Goal: Information Seeking & Learning: Learn about a topic

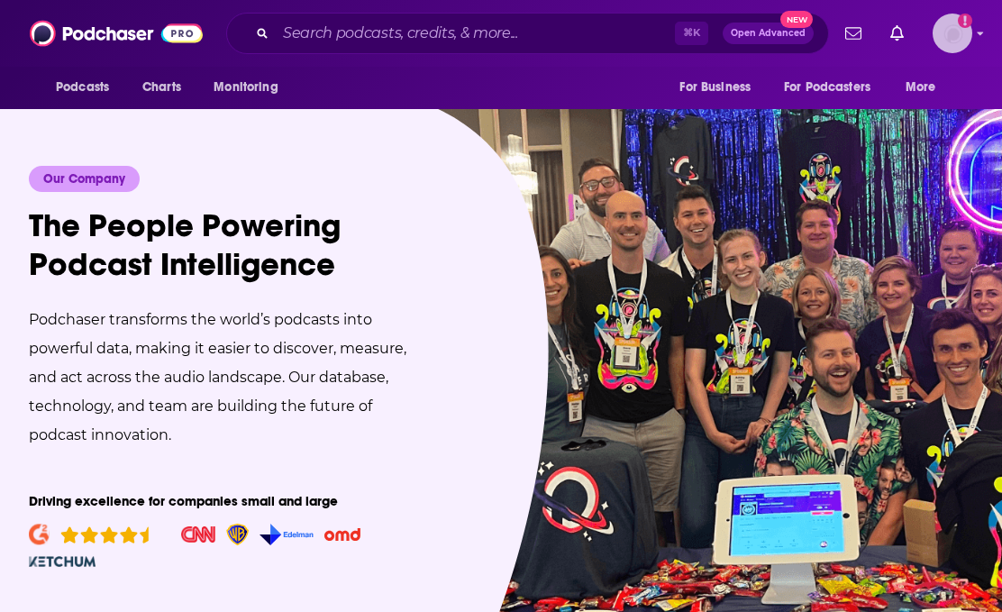
click at [948, 31] on img "Logged in as experts" at bounding box center [953, 34] width 40 height 40
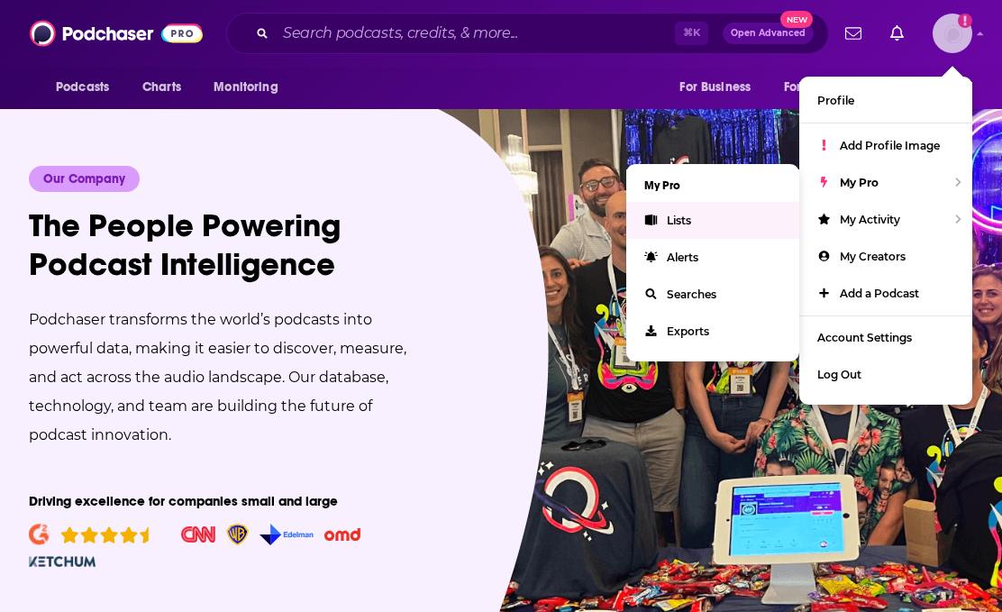
click at [726, 217] on link "Lists" at bounding box center [712, 220] width 173 height 37
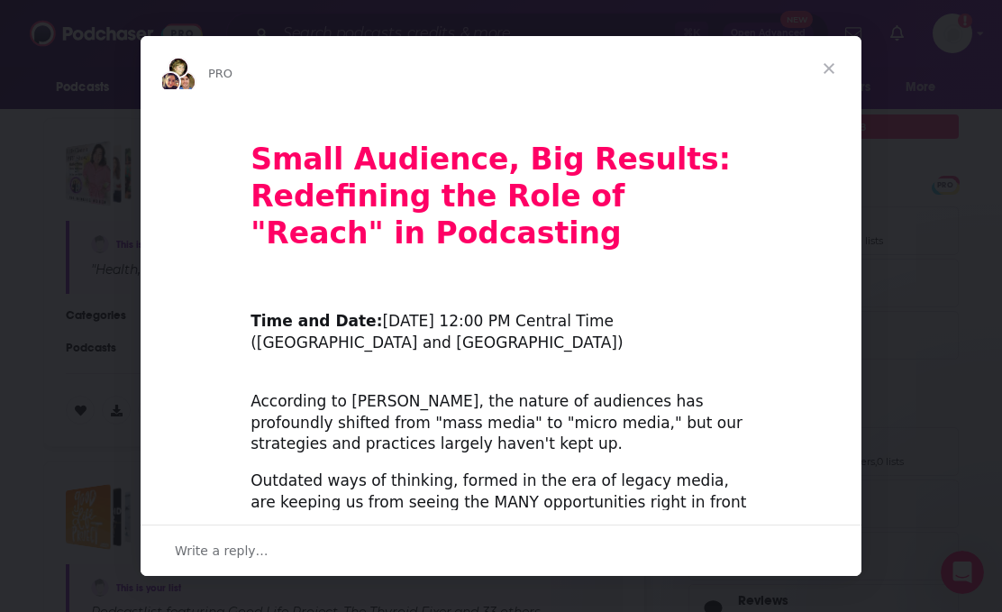
click at [829, 68] on span "Close" at bounding box center [829, 68] width 65 height 65
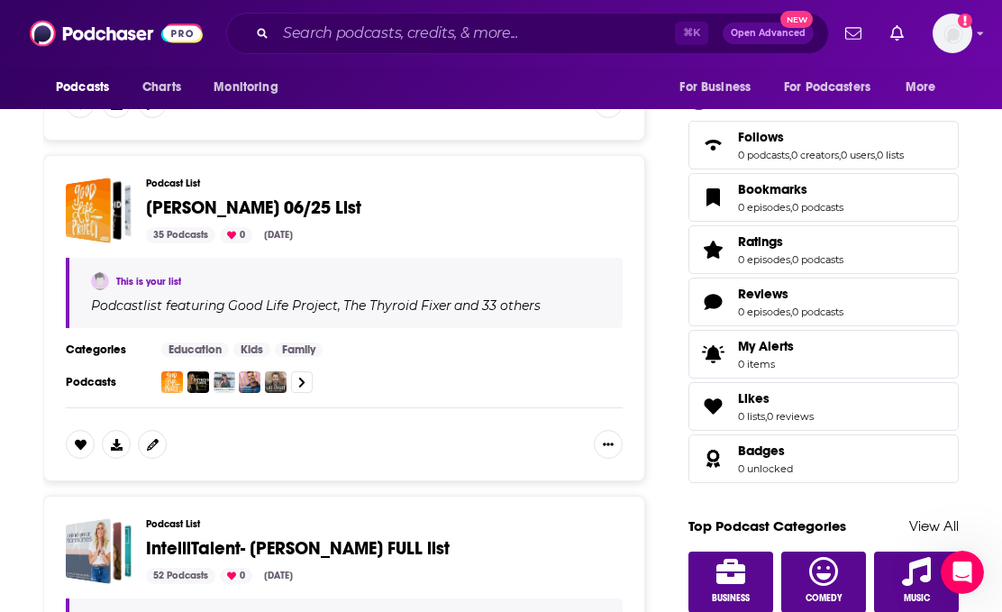
scroll to position [570, 0]
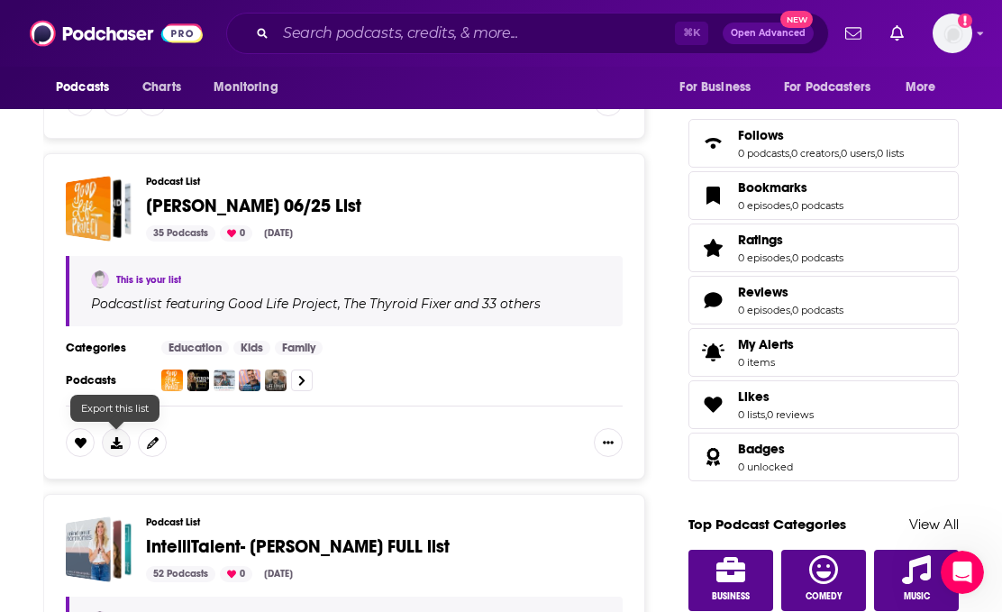
click at [115, 443] on icon at bounding box center [117, 443] width 12 height 12
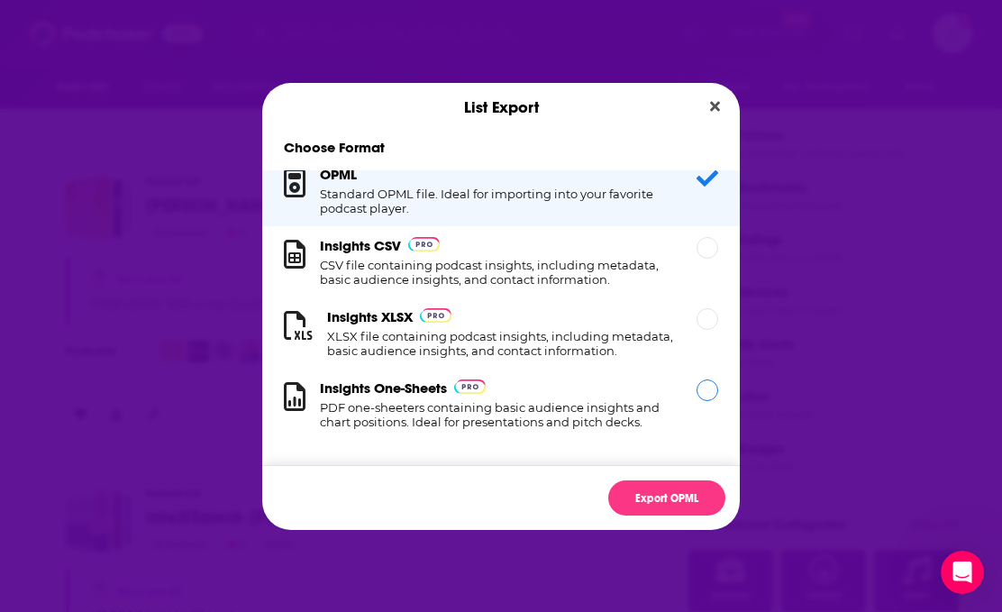
scroll to position [0, 0]
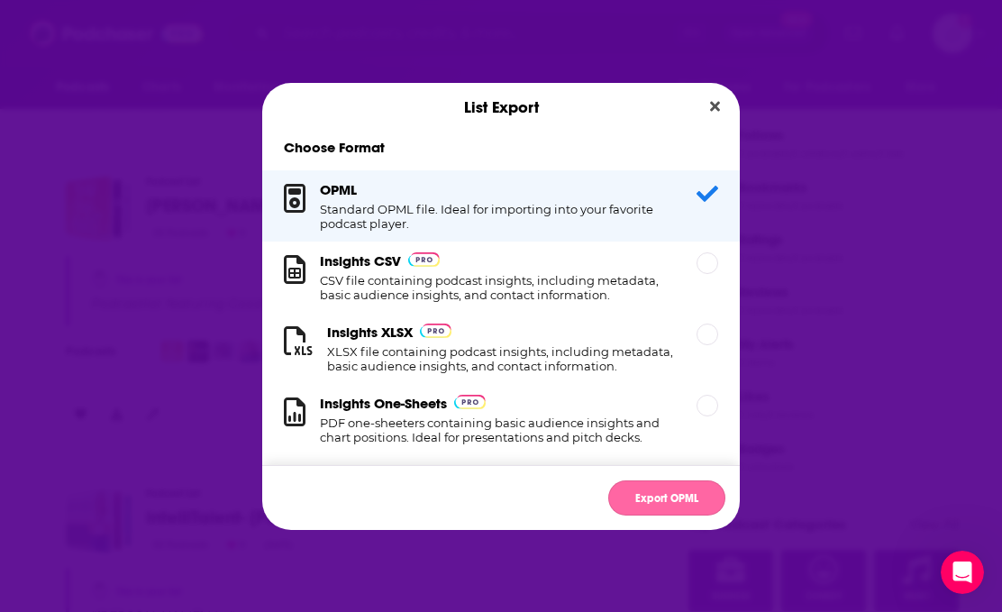
click at [675, 492] on button "Export OPML" at bounding box center [666, 497] width 117 height 35
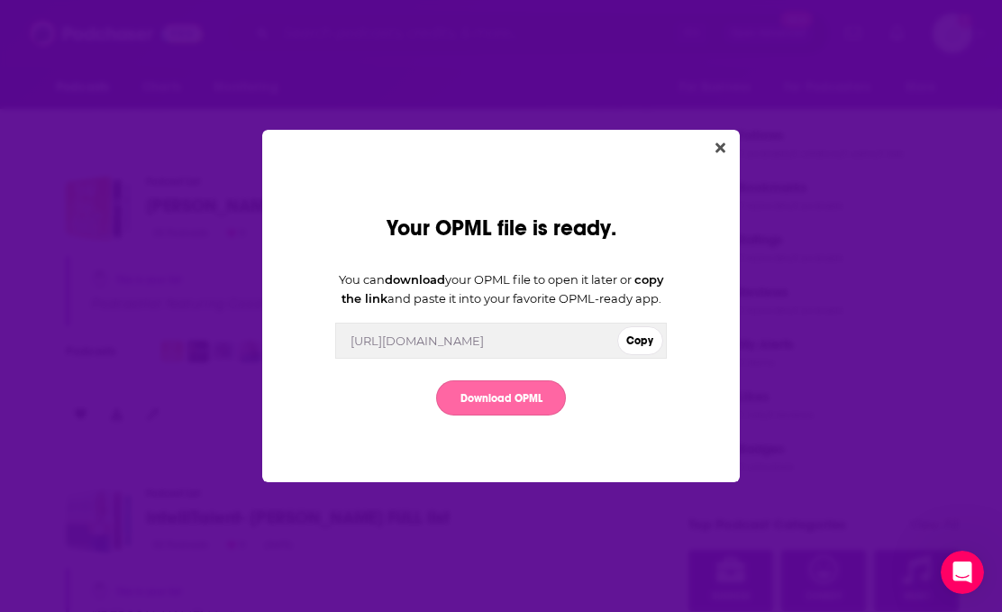
click at [548, 398] on link "Download OPML" at bounding box center [501, 397] width 130 height 35
click at [721, 141] on icon "Close" at bounding box center [721, 148] width 10 height 14
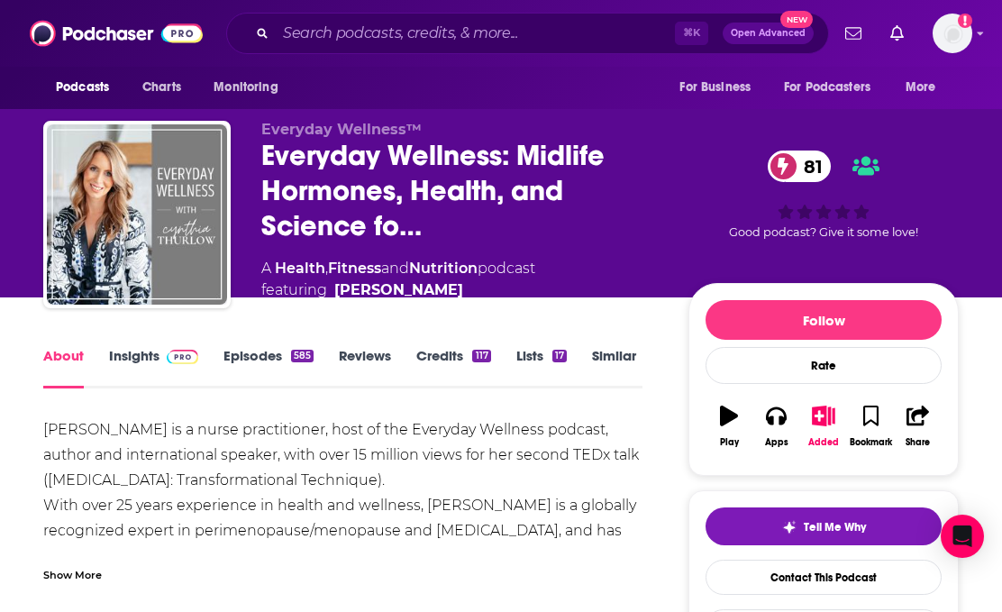
click at [674, 125] on div "Everyday Wellness™ Everyday Wellness: Midlife Hormones, Health, and Science fo……" at bounding box center [610, 220] width 698 height 198
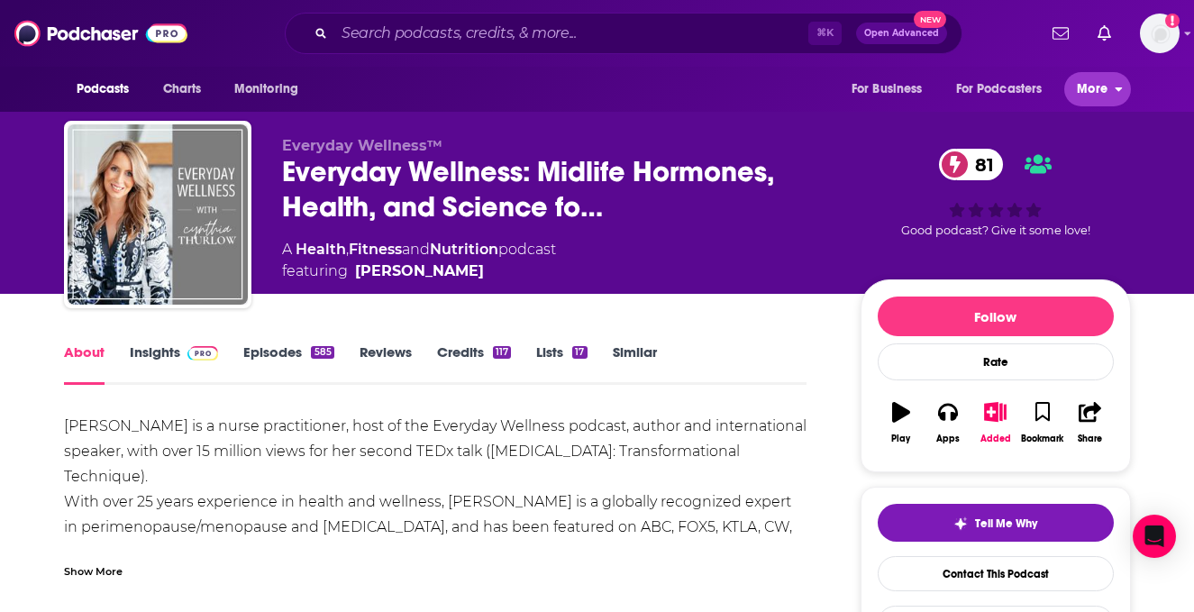
click at [1001, 82] on icon "open menu" at bounding box center [1119, 86] width 8 height 13
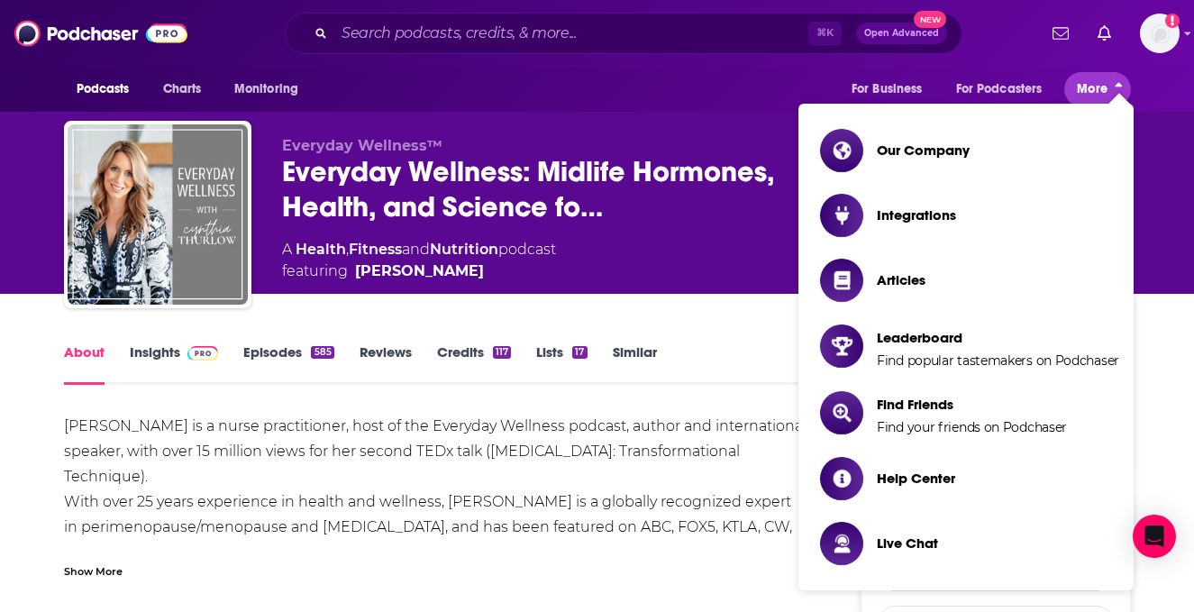
click at [1001, 83] on icon "close menu" at bounding box center [1119, 87] width 8 height 13
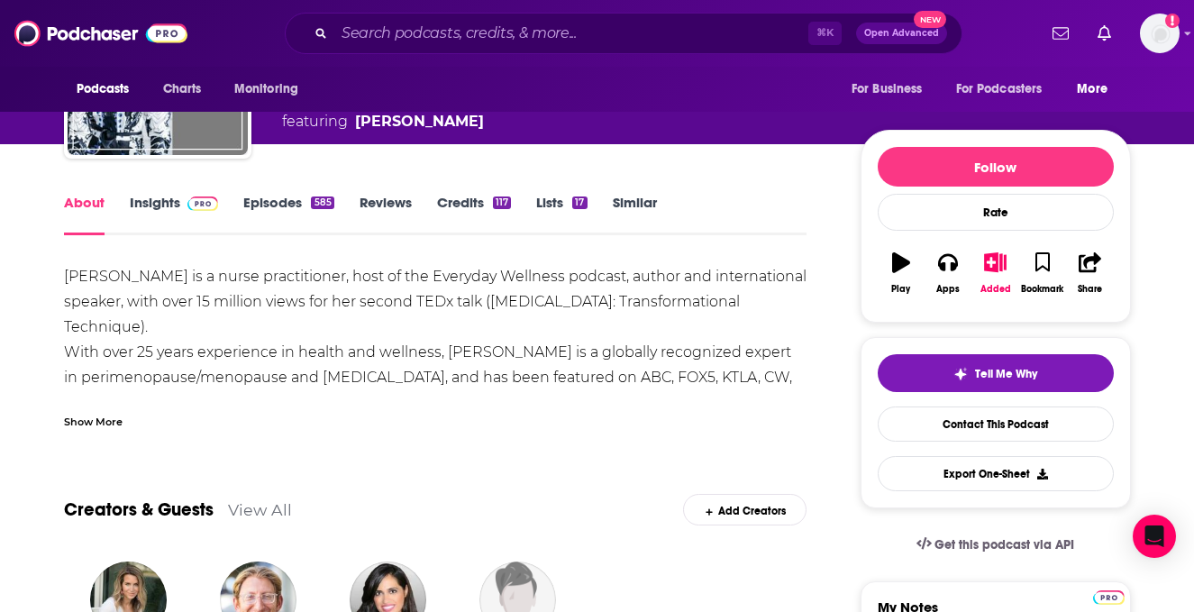
scroll to position [151, 0]
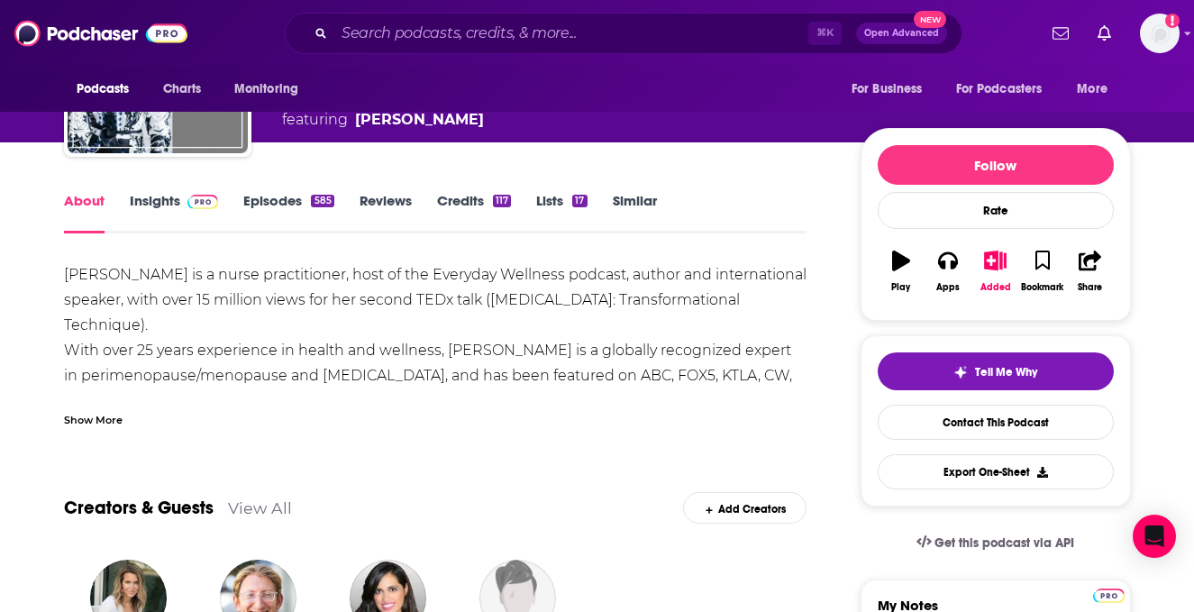
click at [98, 416] on div "Show More" at bounding box center [93, 418] width 59 height 17
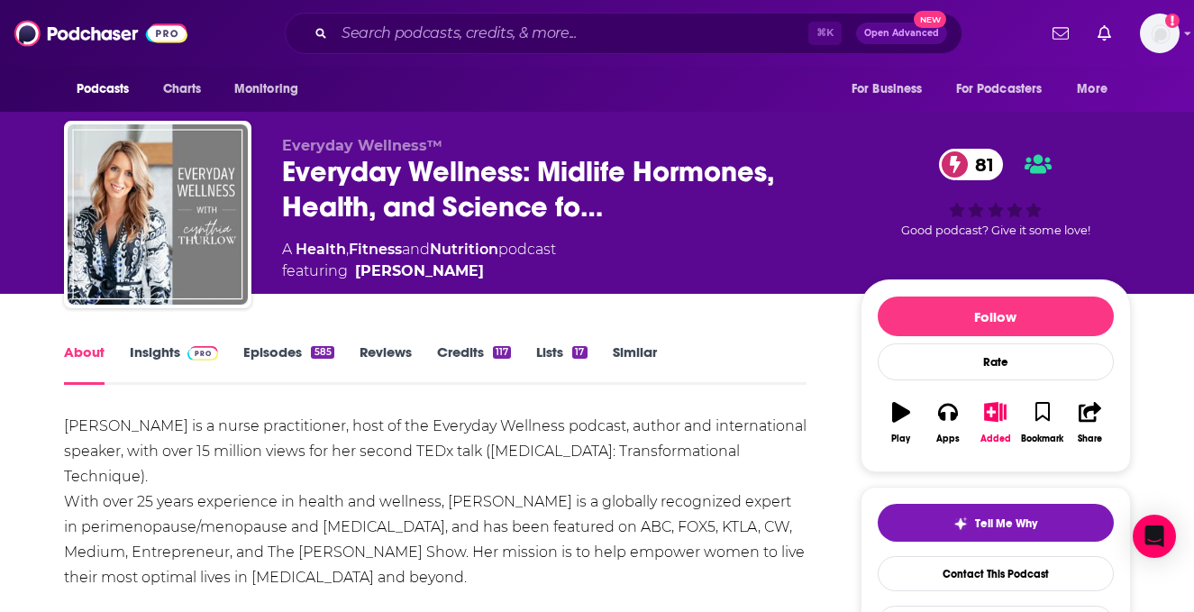
scroll to position [0, 0]
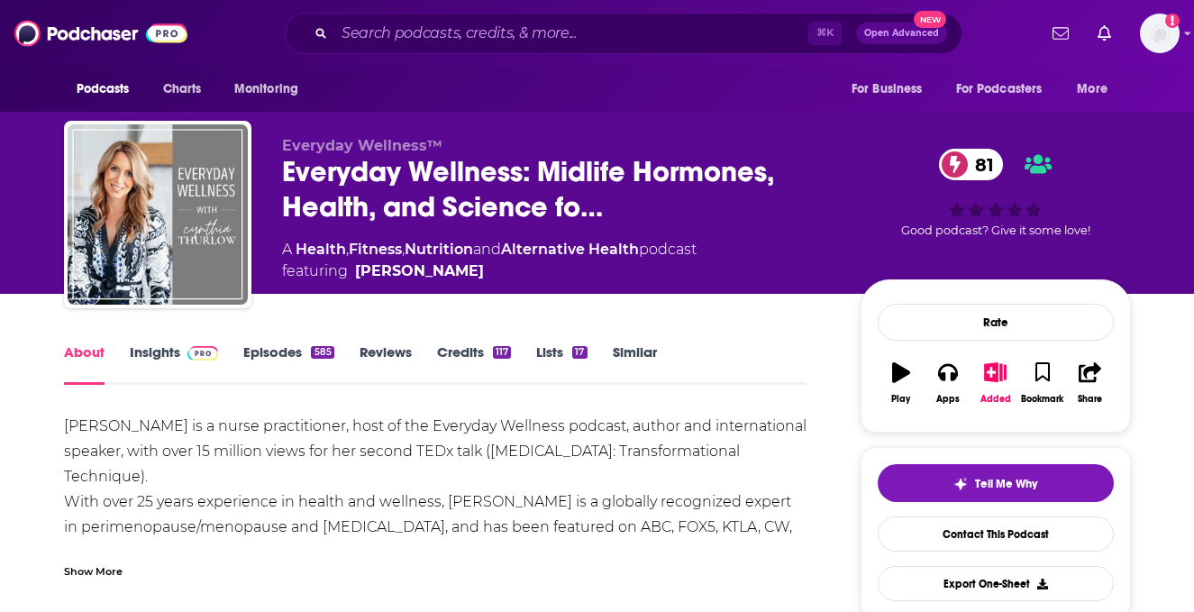
click at [282, 355] on link "Episodes 585" at bounding box center [288, 363] width 90 height 41
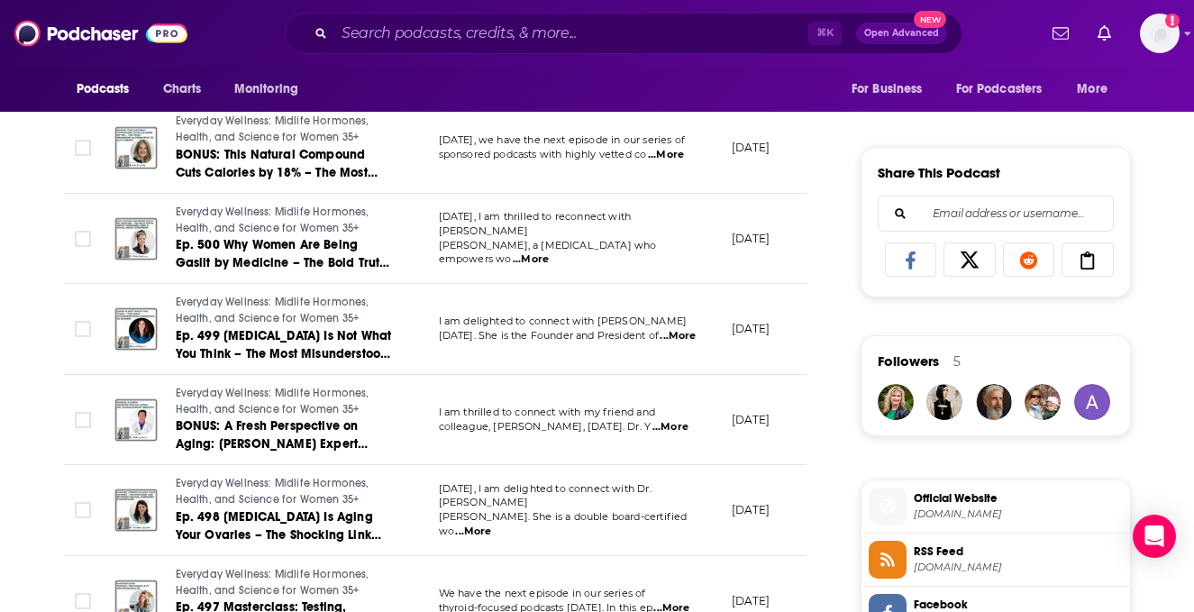
click at [667, 429] on span "...More" at bounding box center [671, 427] width 36 height 14
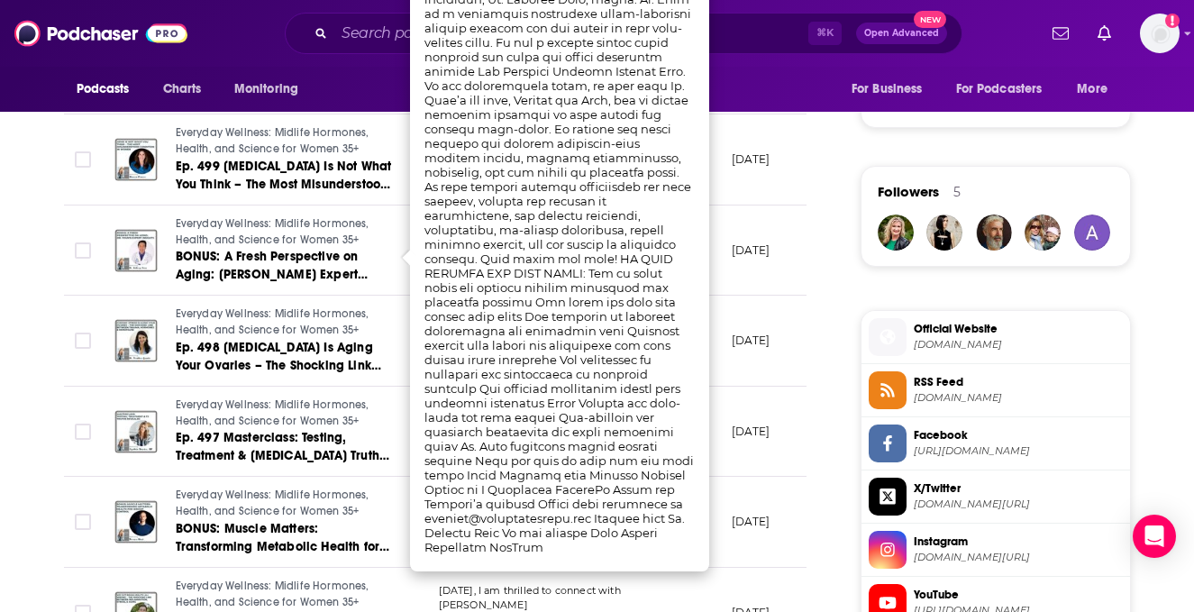
scroll to position [1221, 0]
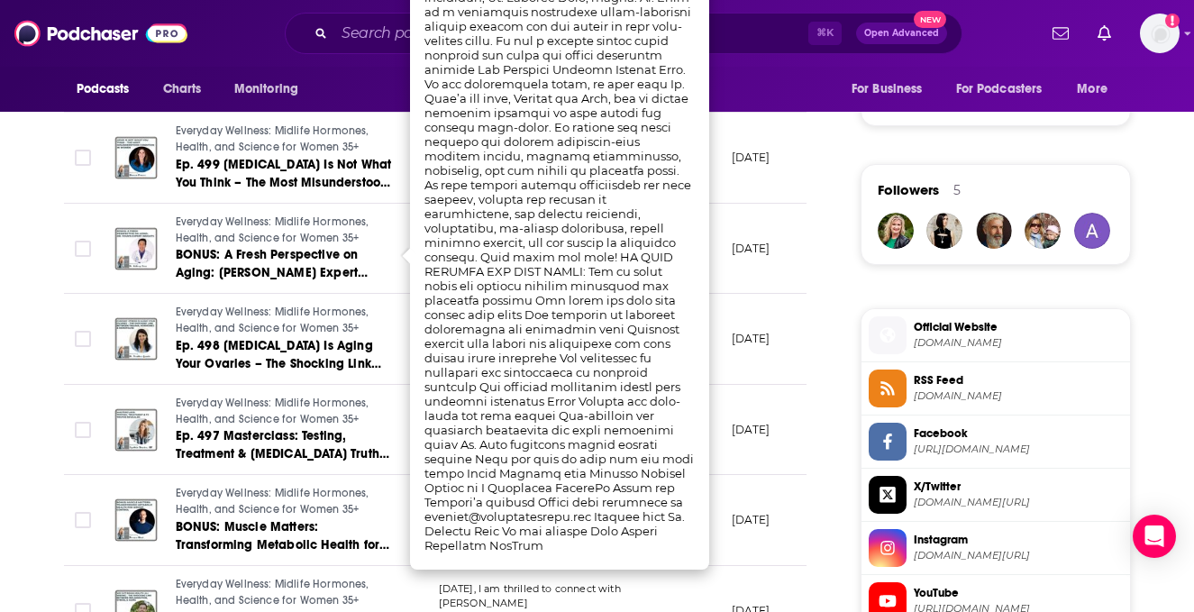
click at [336, 329] on span "Everyday Wellness: Midlife Hormones, Health, and Science for Women 35+" at bounding box center [273, 320] width 194 height 29
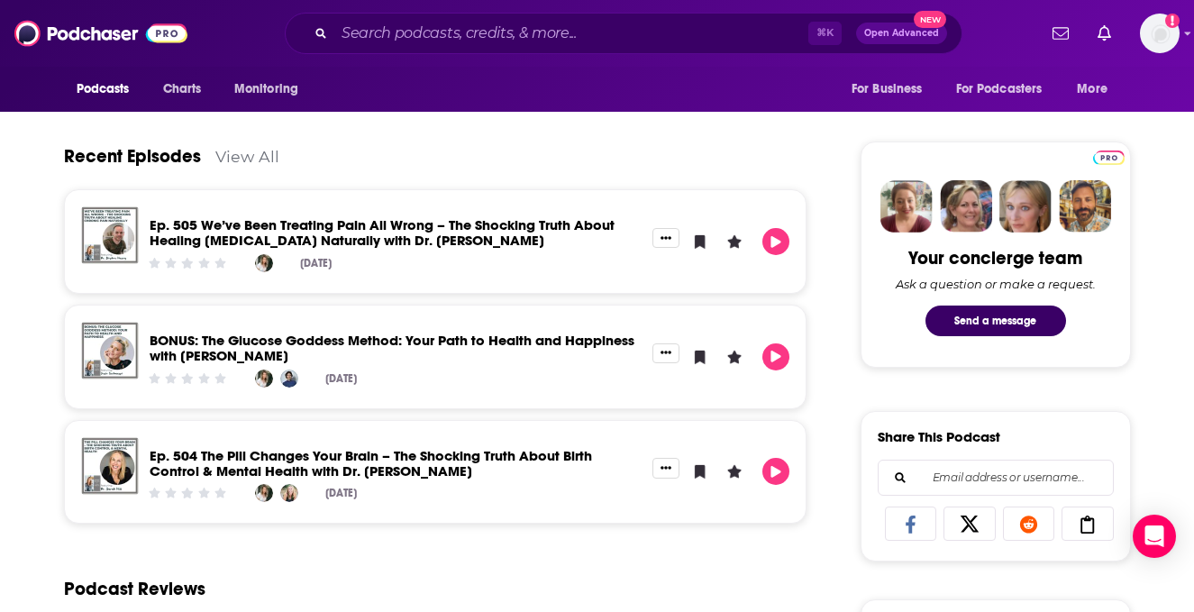
scroll to position [787, 0]
click at [235, 146] on div "Recent Episodes View All" at bounding box center [436, 144] width 744 height 87
click at [235, 153] on link "View All" at bounding box center [247, 155] width 64 height 19
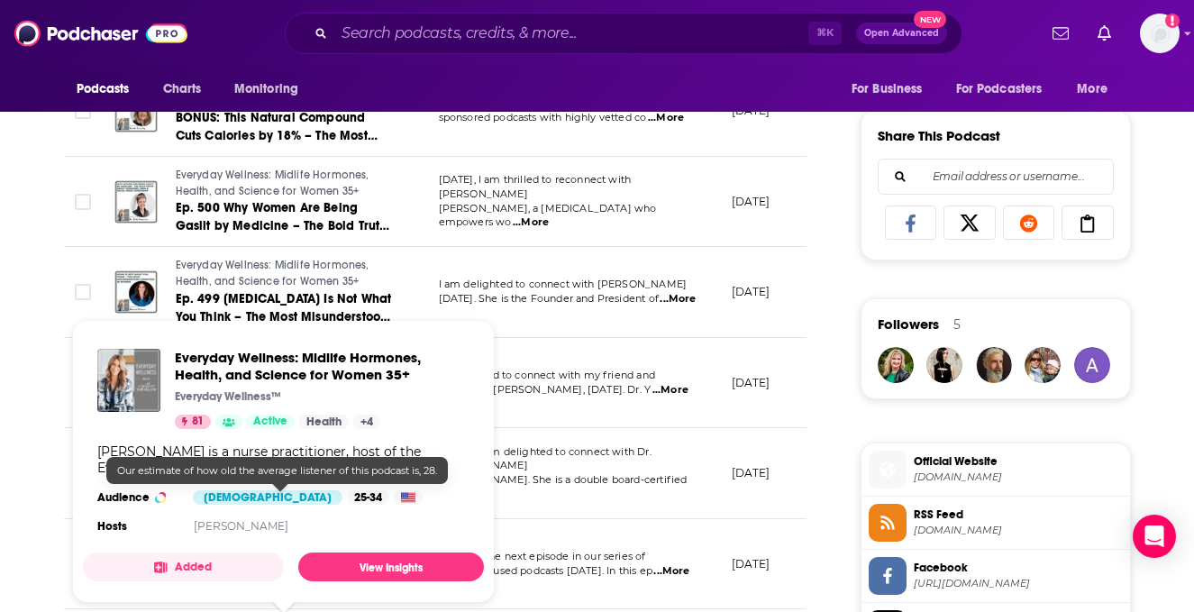
scroll to position [1077, 0]
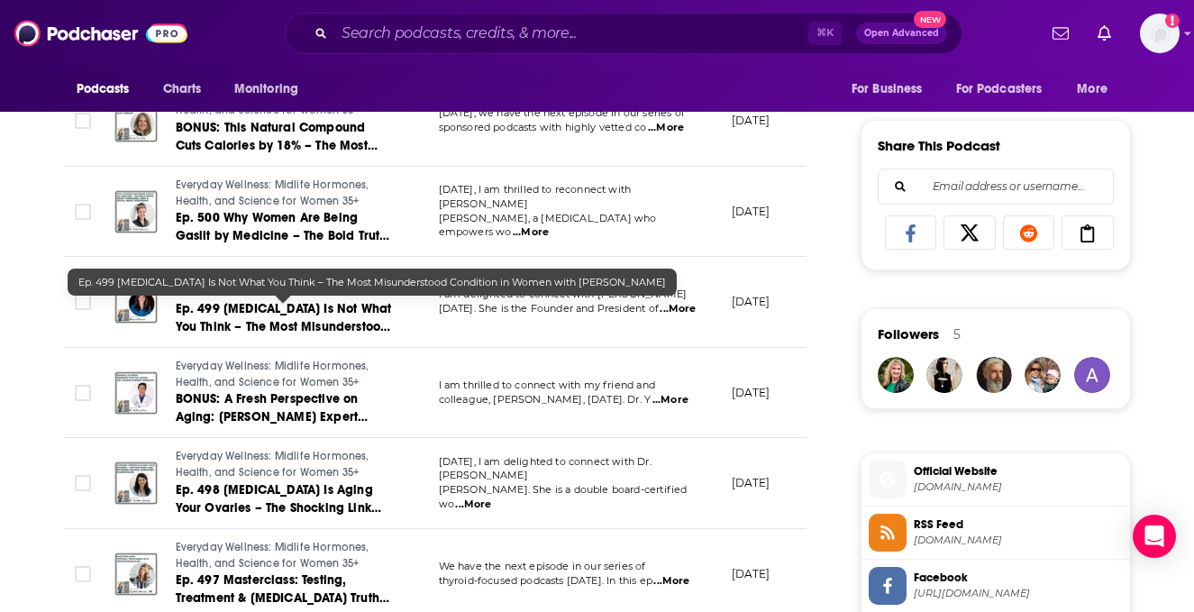
click at [306, 301] on span "Ep. 499 [MEDICAL_DATA] Is Not What You Think – The Most Misunderstood Condition…" at bounding box center [284, 335] width 216 height 69
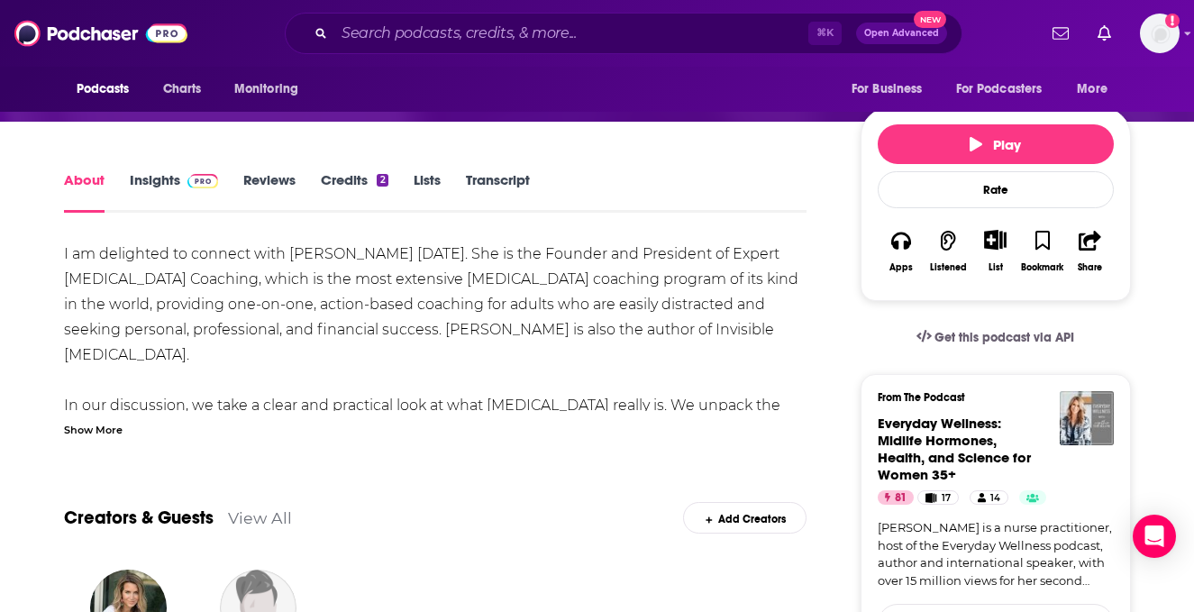
scroll to position [271, 0]
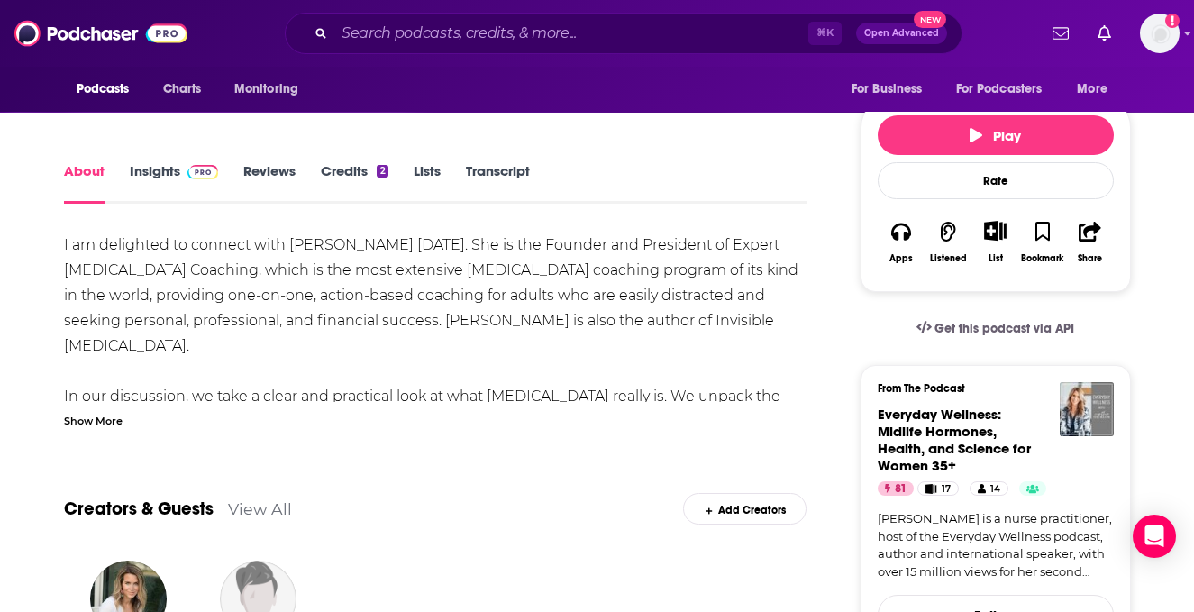
click at [106, 420] on div "Show More" at bounding box center [93, 419] width 59 height 17
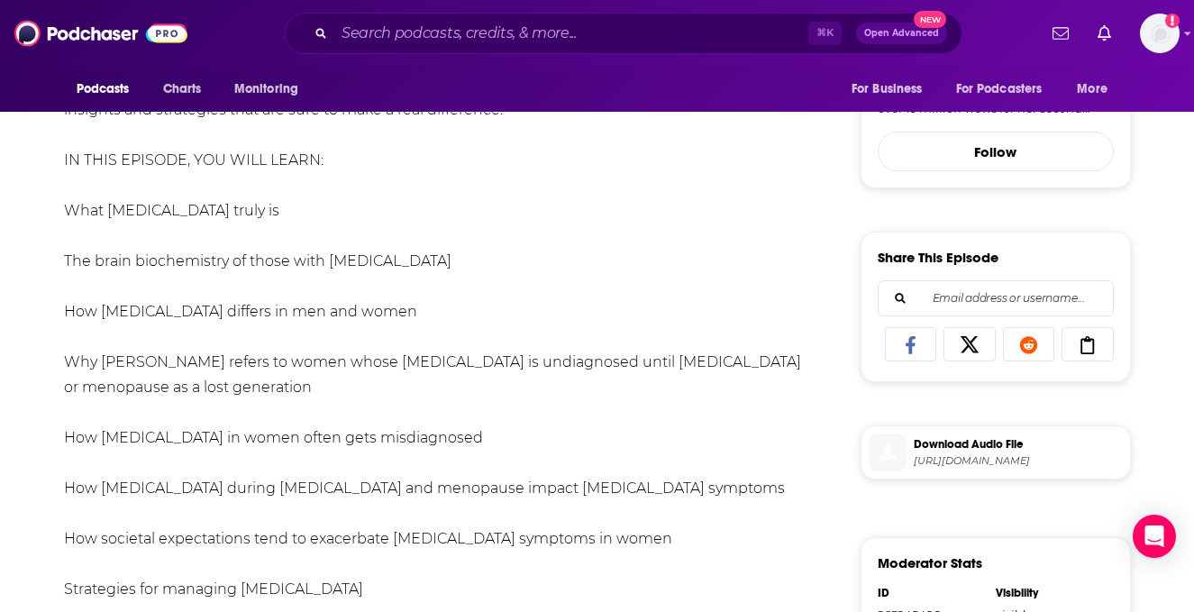
scroll to position [0, 0]
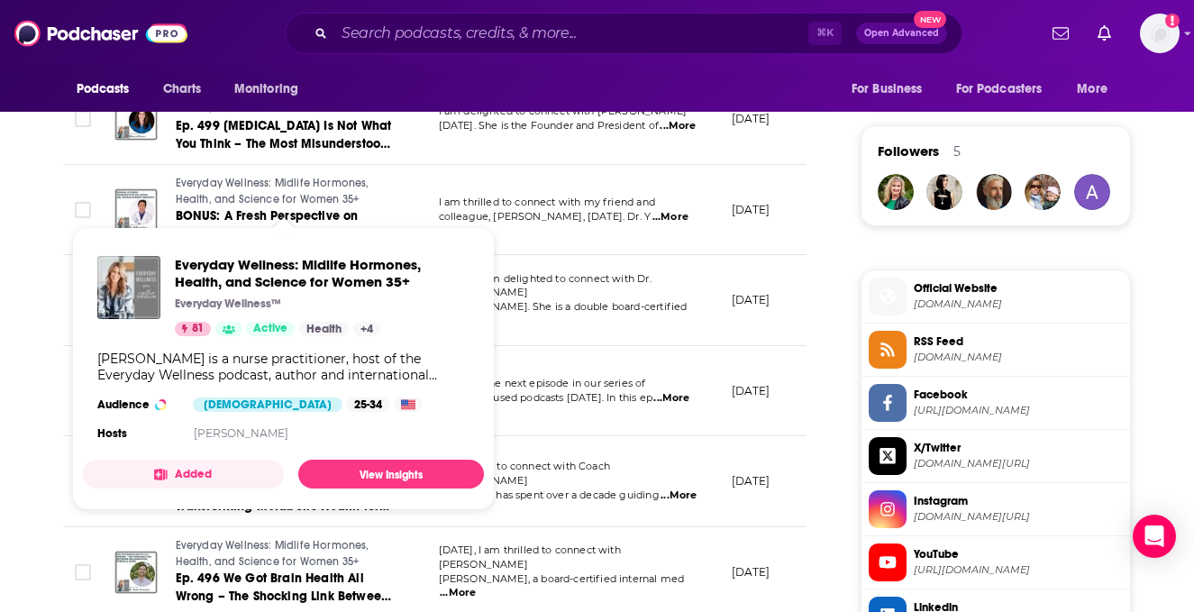
scroll to position [1264, 0]
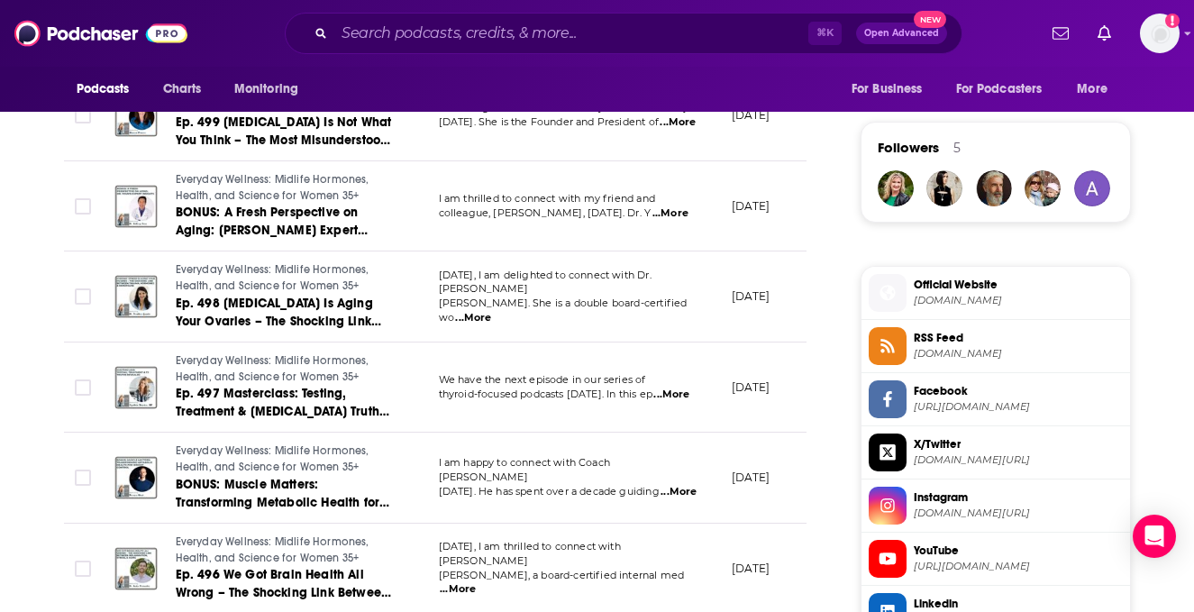
click at [192, 200] on span "Everyday Wellness: Midlife Hormones, Health, and Science for Women 35+" at bounding box center [273, 187] width 194 height 29
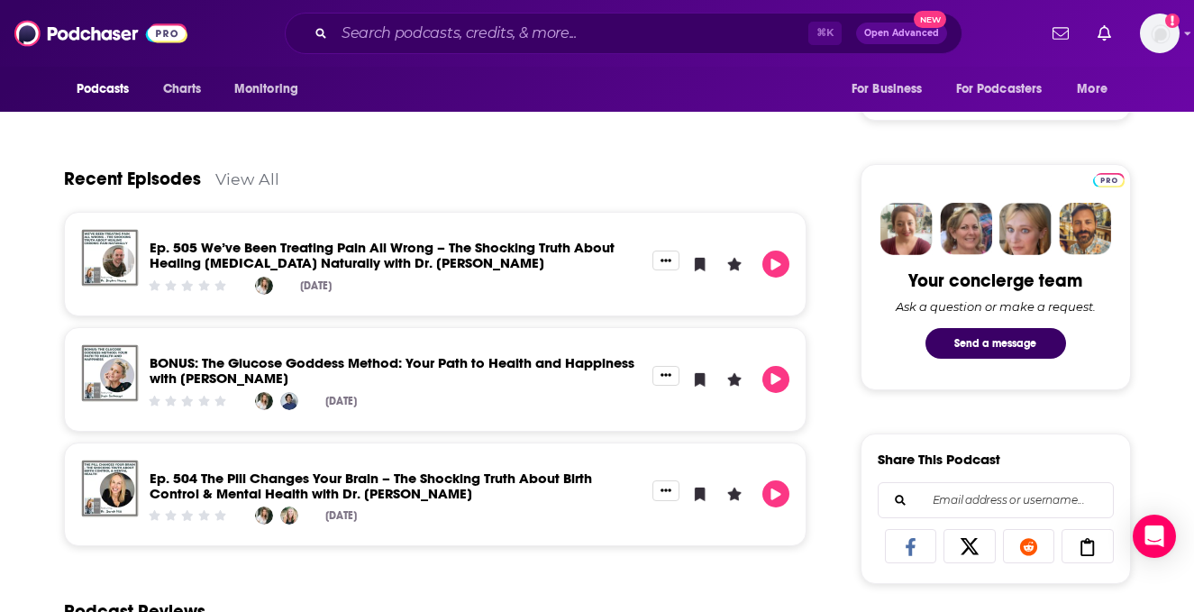
scroll to position [704, 0]
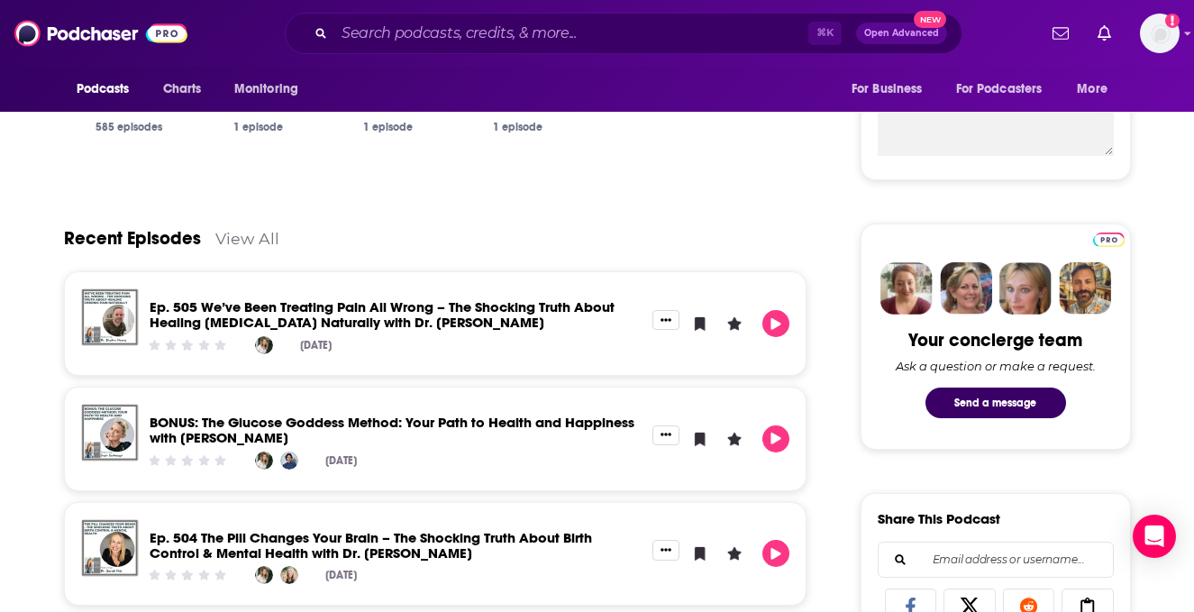
click at [260, 249] on div "Recent Episodes View All" at bounding box center [436, 227] width 744 height 87
click at [249, 239] on link "View All" at bounding box center [247, 238] width 64 height 19
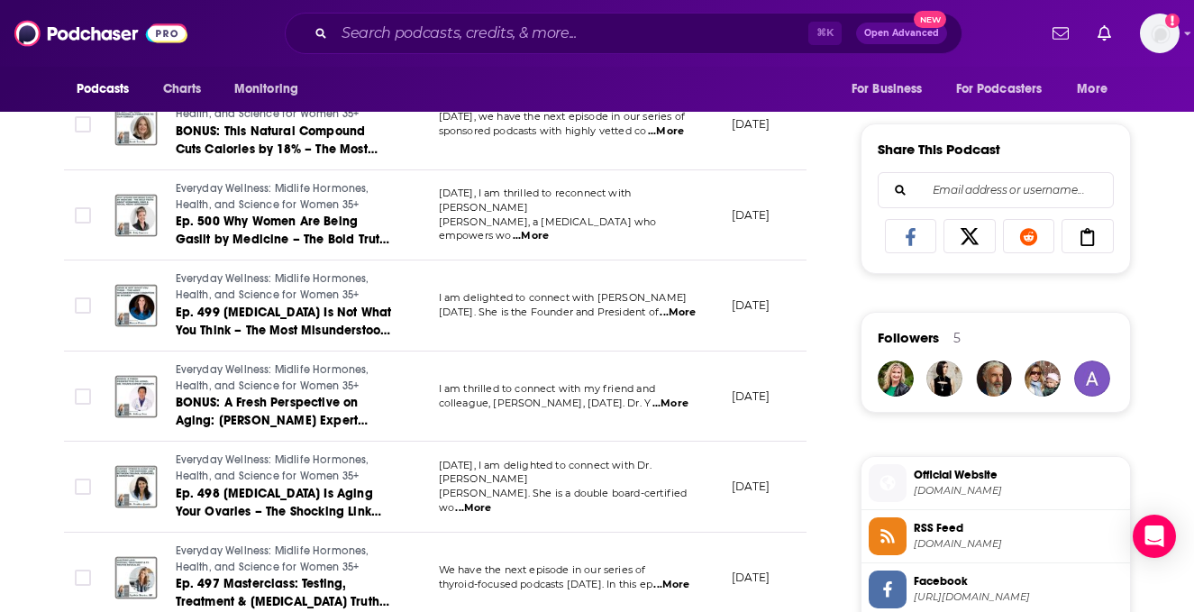
scroll to position [1059, 0]
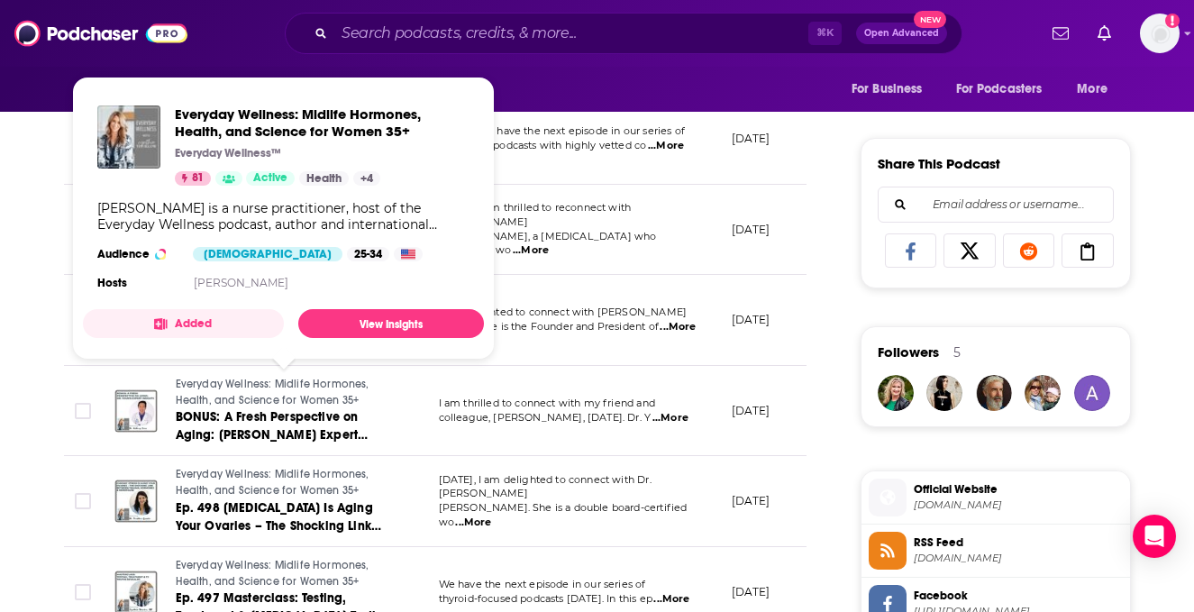
click at [344, 403] on span "Everyday Wellness: Midlife Hormones, Health, and Science for Women 35+" at bounding box center [273, 392] width 194 height 29
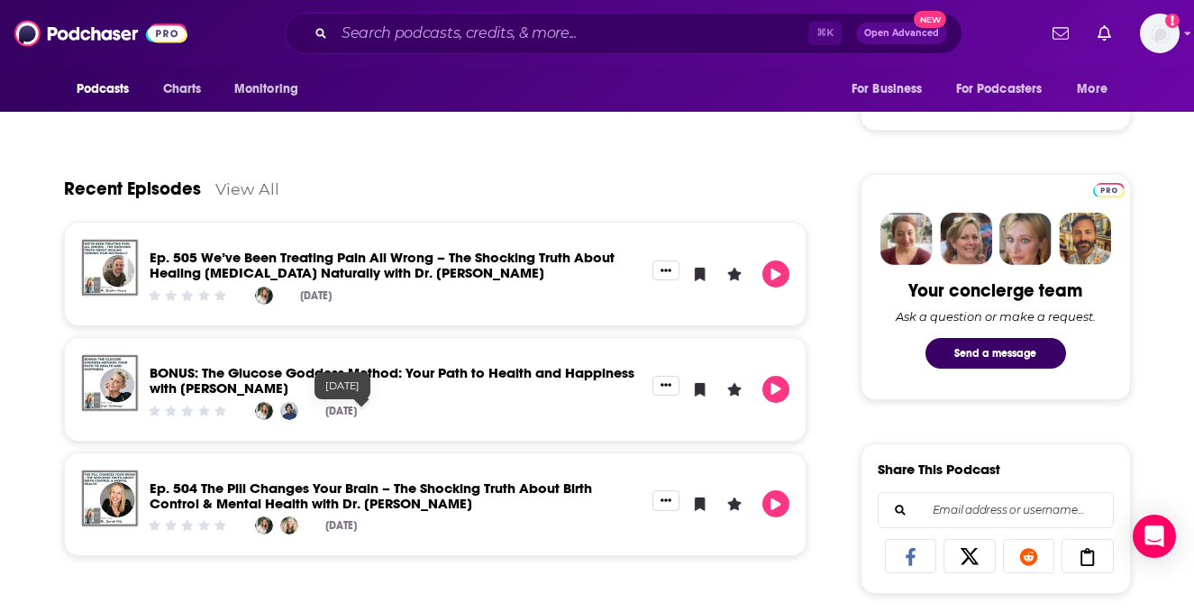
scroll to position [756, 0]
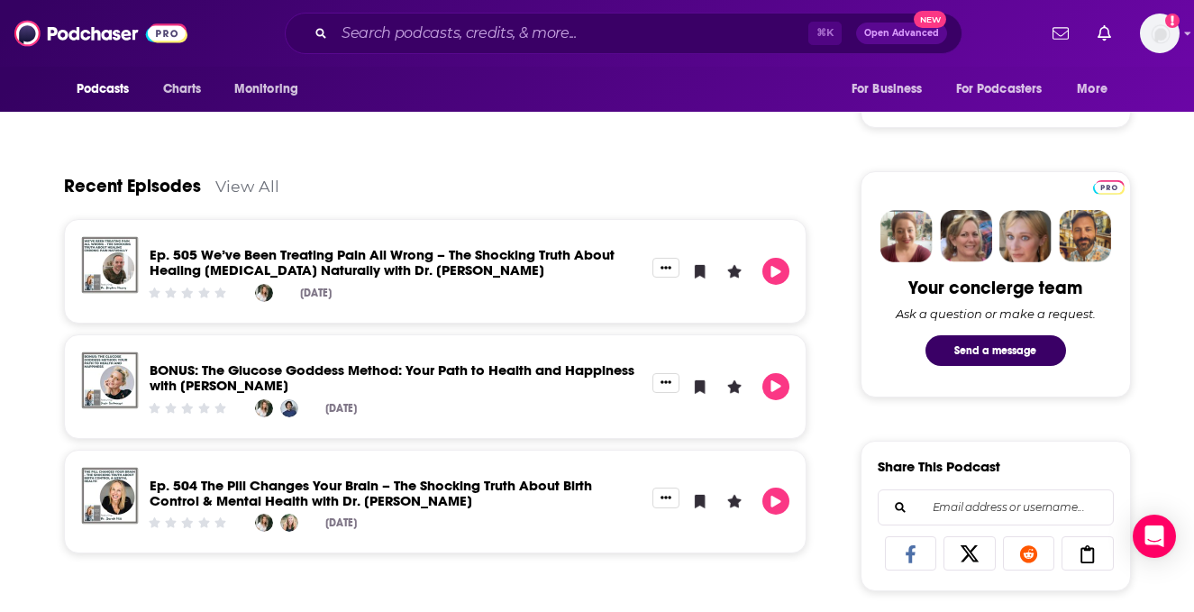
click at [257, 187] on link "View All" at bounding box center [247, 186] width 64 height 19
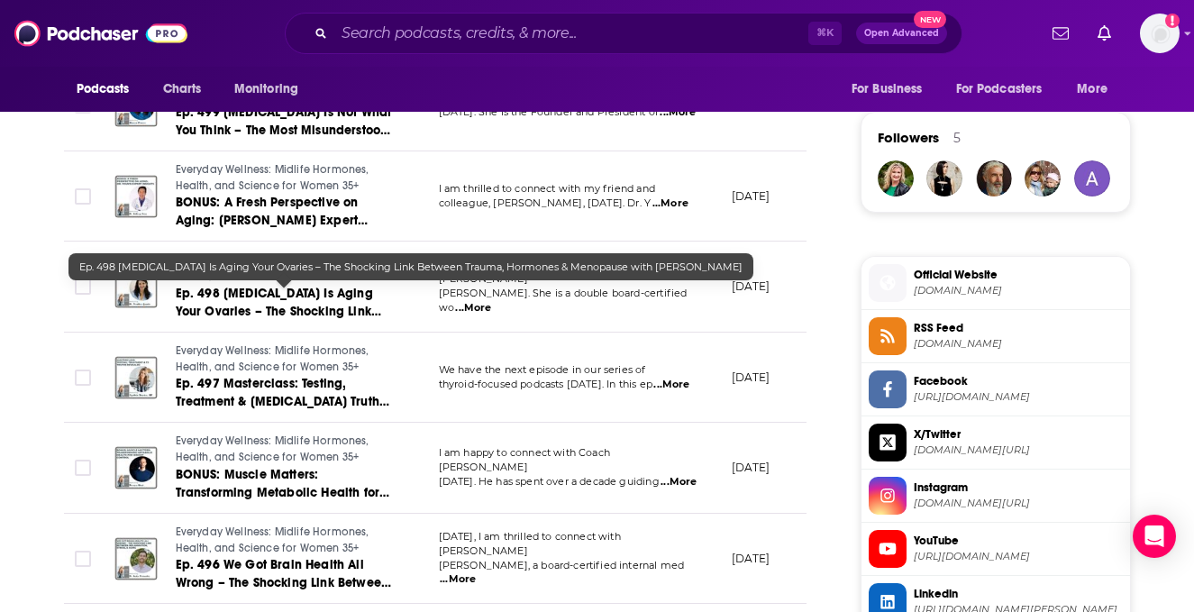
scroll to position [1285, 0]
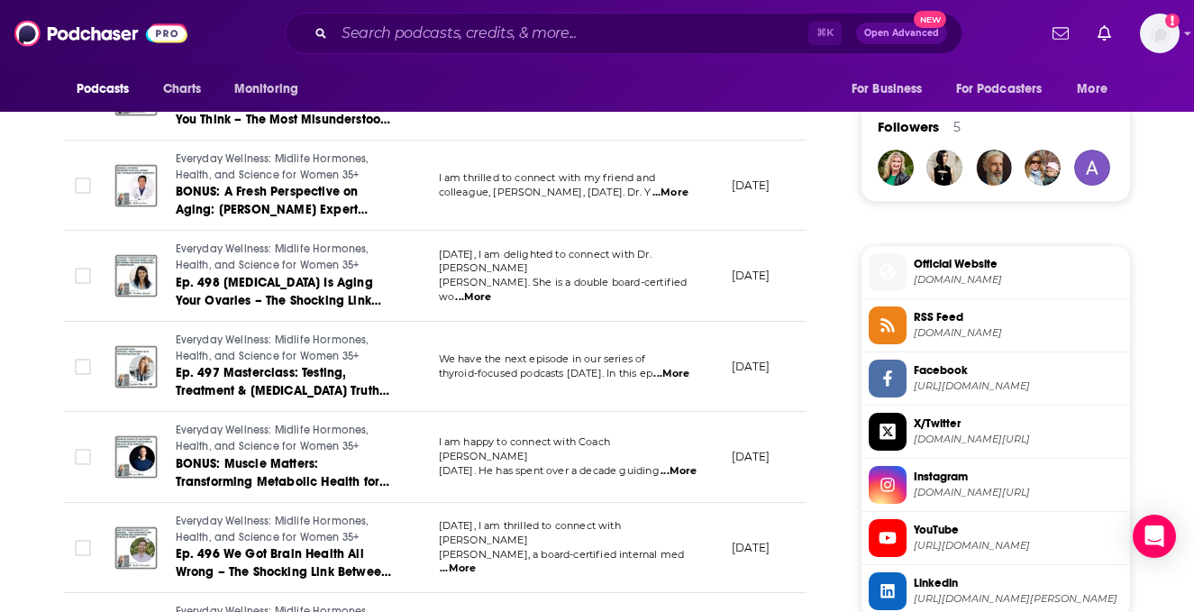
click at [526, 184] on span "I am thrilled to connect with my friend and" at bounding box center [547, 177] width 216 height 13
click at [84, 191] on input "Toggle select row" at bounding box center [83, 186] width 16 height 16
checkbox input "true"
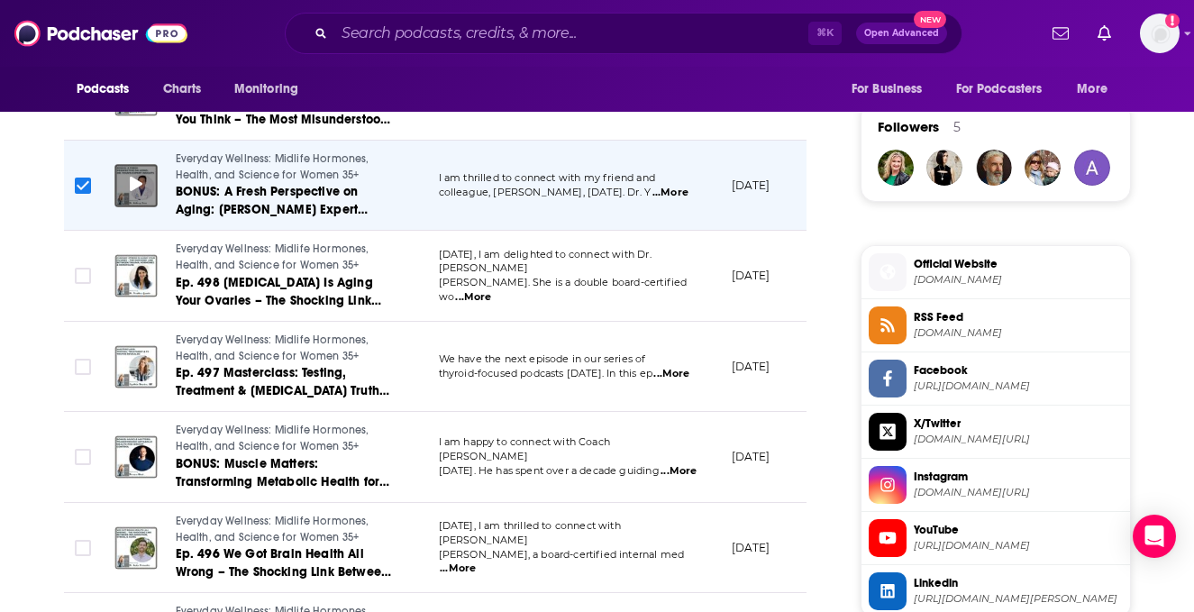
click at [154, 196] on div at bounding box center [135, 185] width 43 height 43
click at [135, 194] on span at bounding box center [136, 185] width 13 height 21
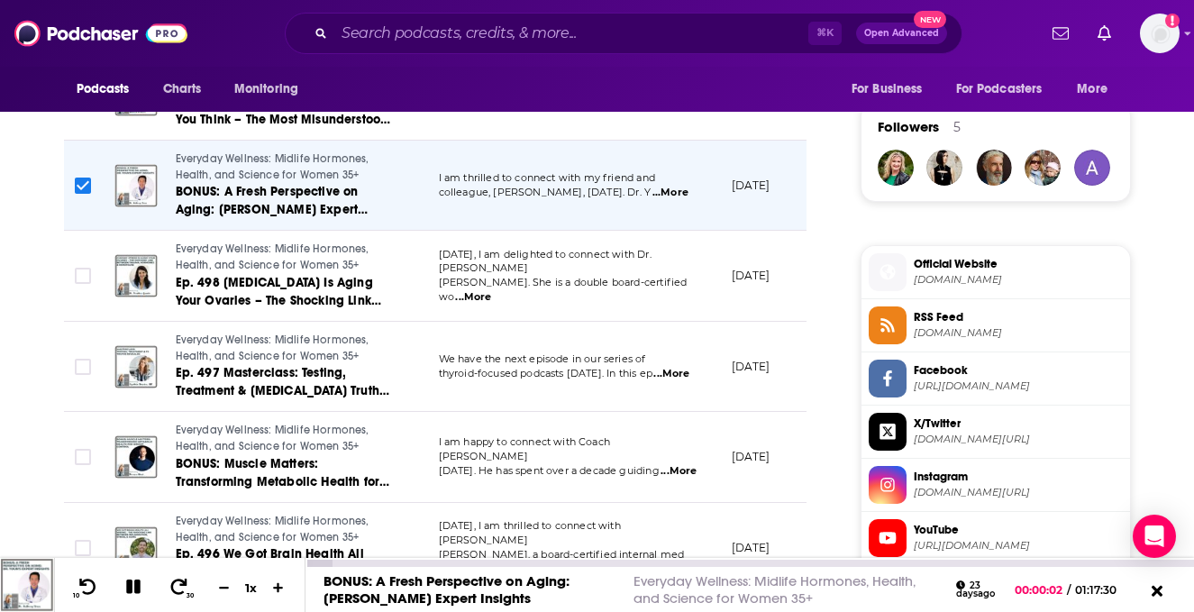
click at [374, 582] on link "BONUS: A Fresh Perspective on Aging: [PERSON_NAME] Expert Insights" at bounding box center [447, 589] width 246 height 34
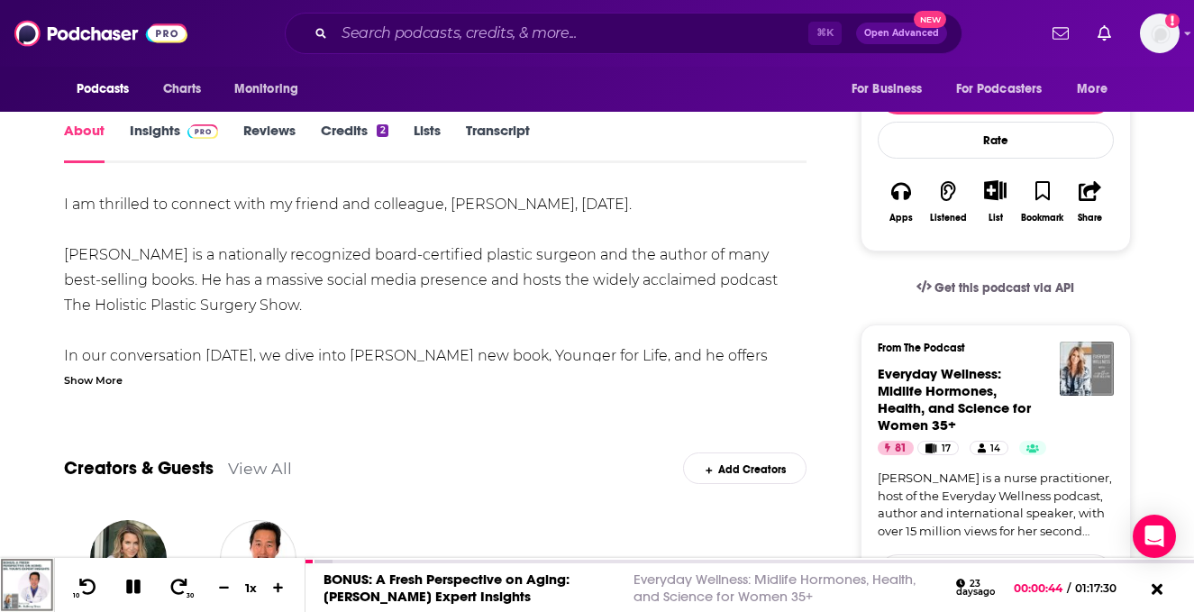
scroll to position [283, 0]
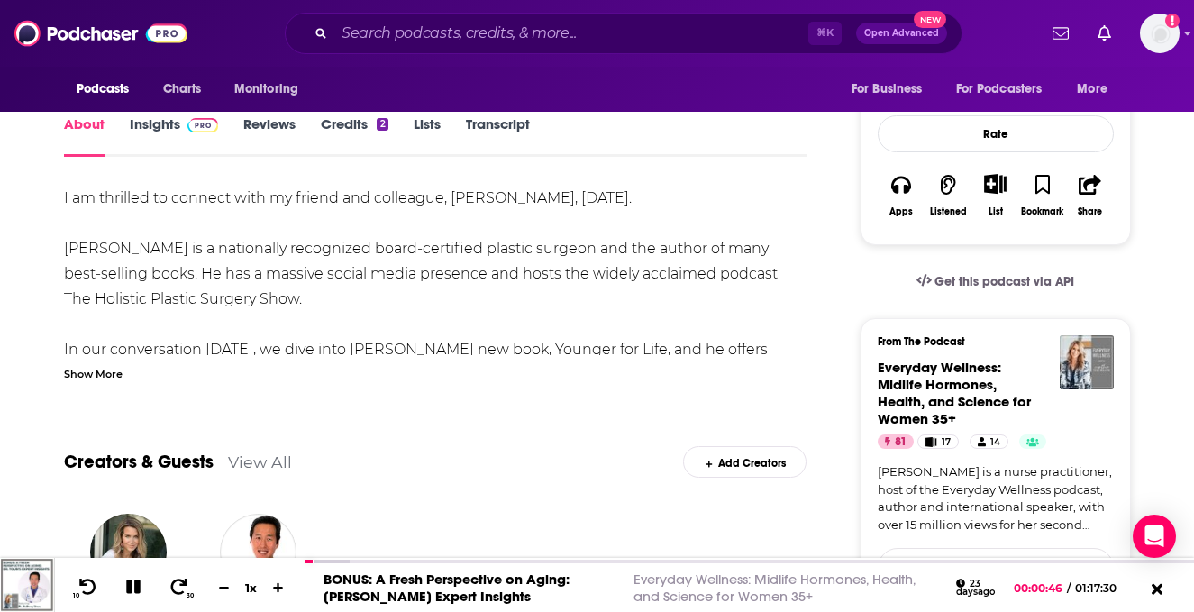
click at [90, 377] on div "Show More" at bounding box center [93, 372] width 59 height 17
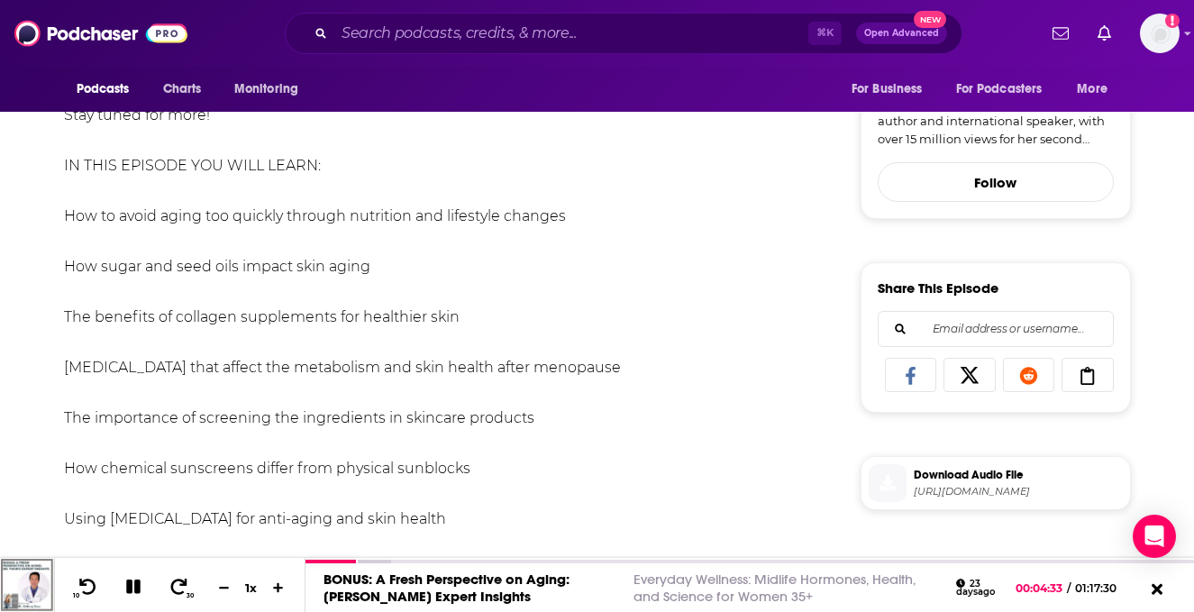
scroll to position [0, 0]
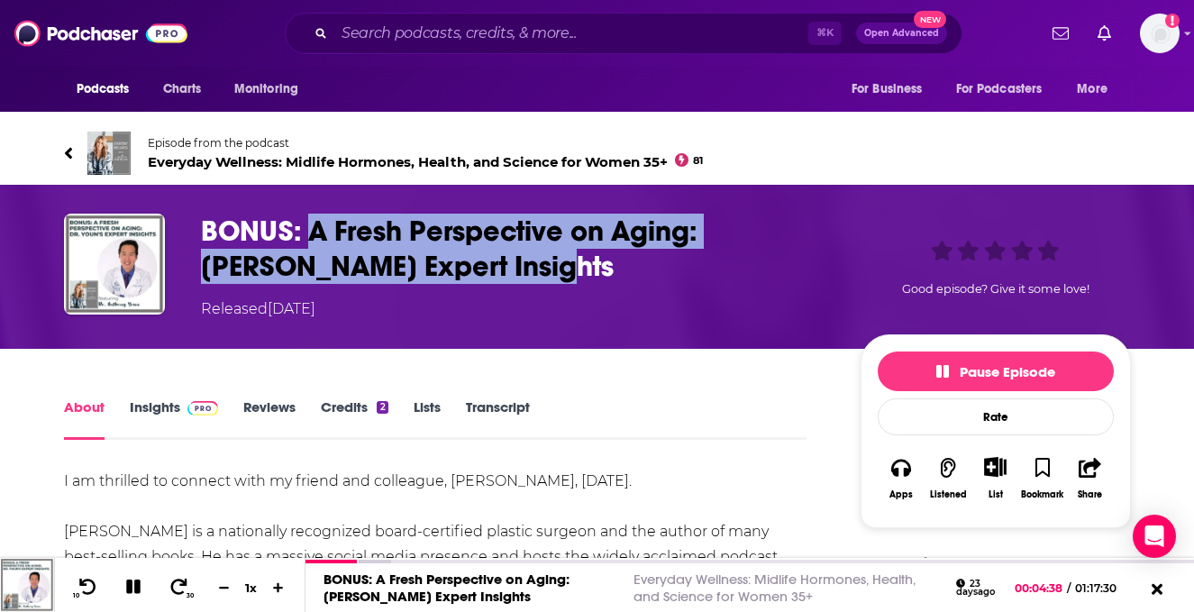
drag, startPoint x: 400, startPoint y: 274, endPoint x: 307, endPoint y: 232, distance: 102.1
click at [307, 232] on h1 "BONUS: A Fresh Perspective on Aging: [PERSON_NAME] Expert Insights" at bounding box center [516, 249] width 631 height 70
copy h1 "A Fresh Perspective on Aging: [PERSON_NAME] Expert Insights"
click at [130, 581] on icon at bounding box center [133, 587] width 14 height 14
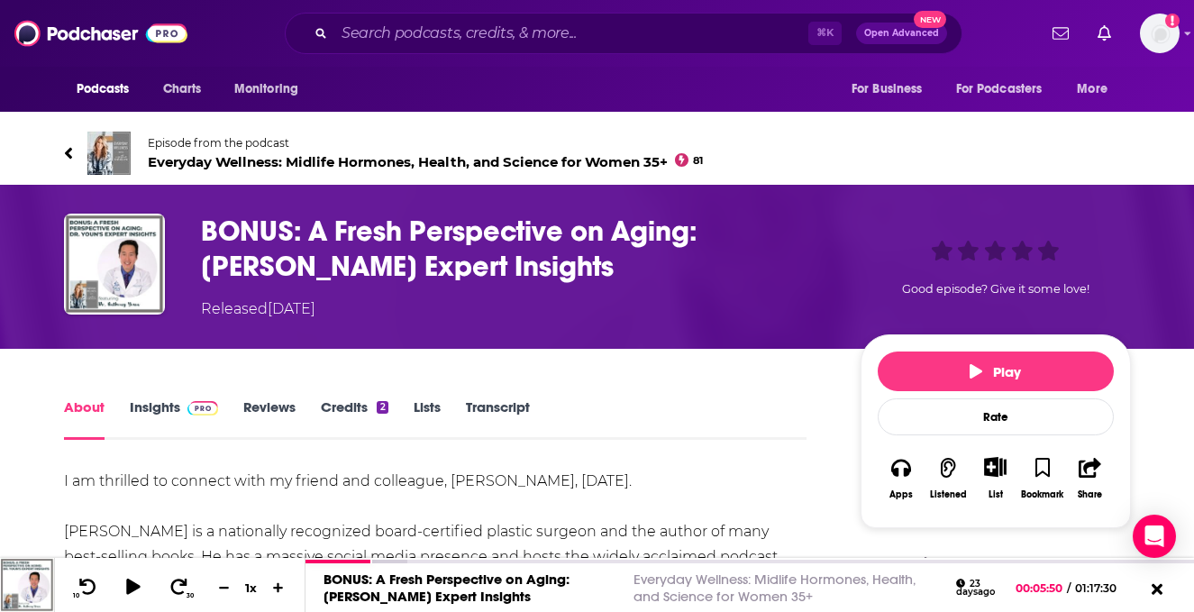
click at [112, 152] on img at bounding box center [108, 153] width 43 height 43
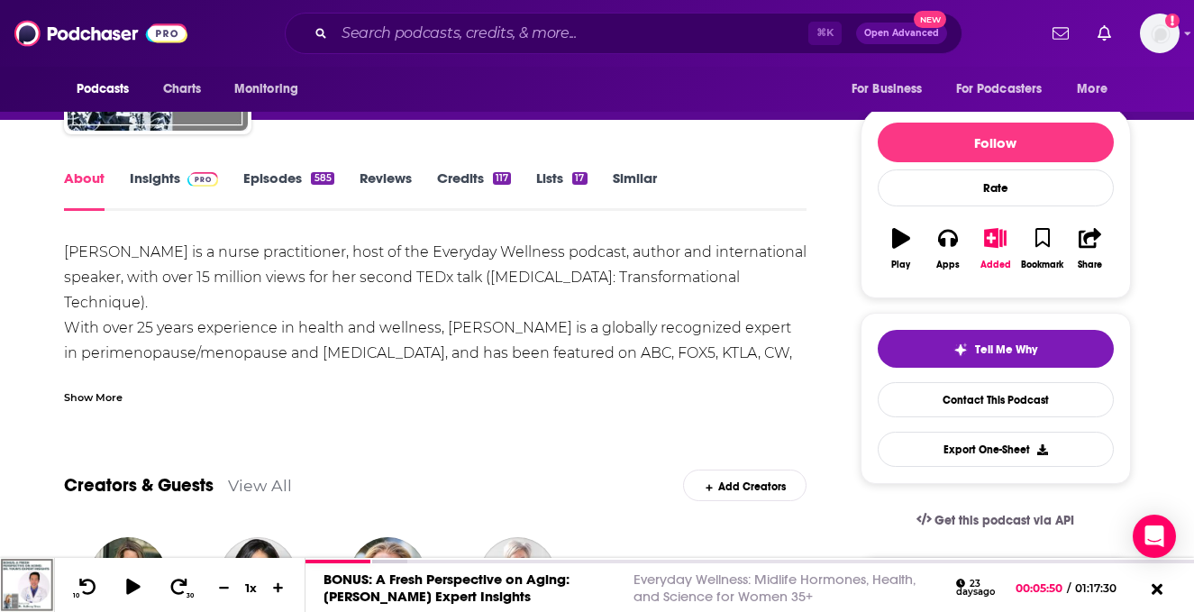
scroll to position [177, 0]
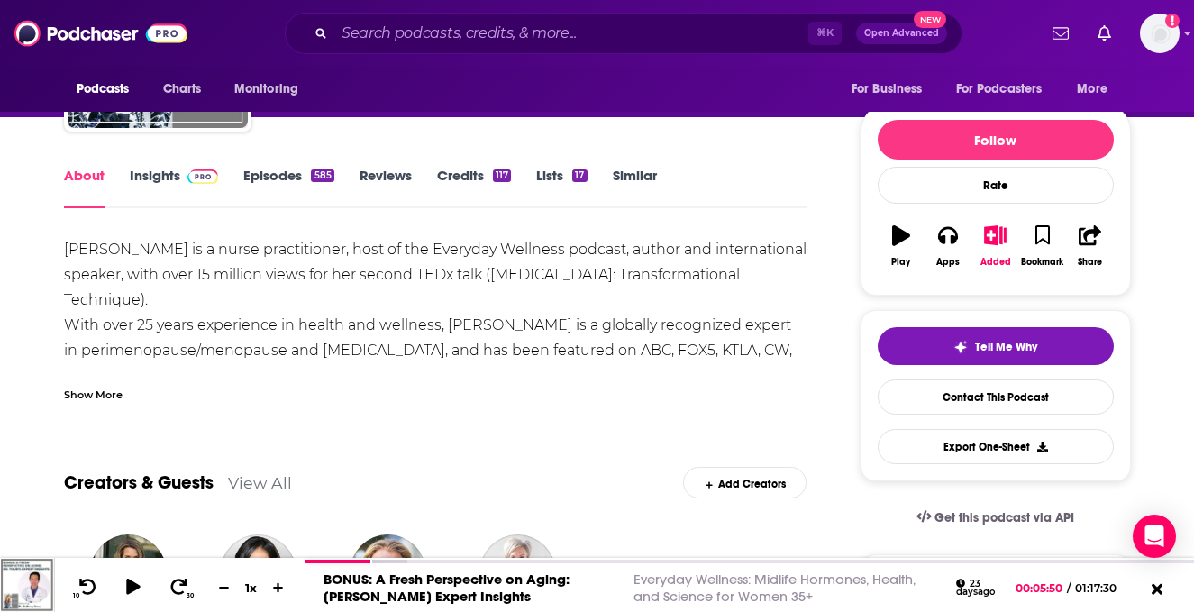
click at [91, 395] on div "Show More" at bounding box center [93, 393] width 59 height 17
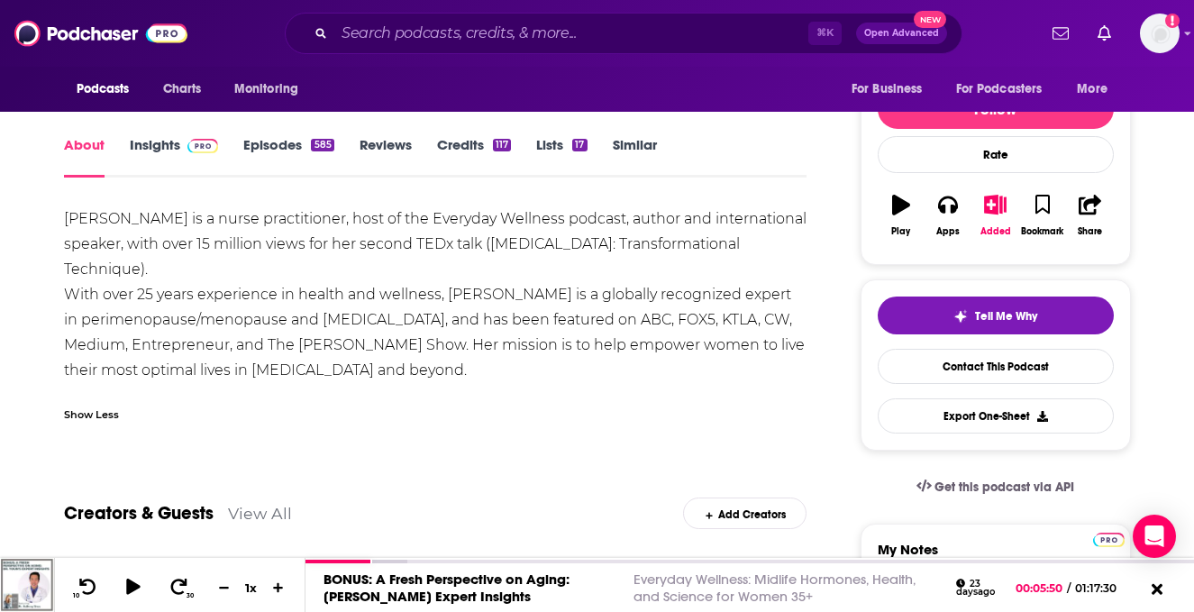
scroll to position [209, 0]
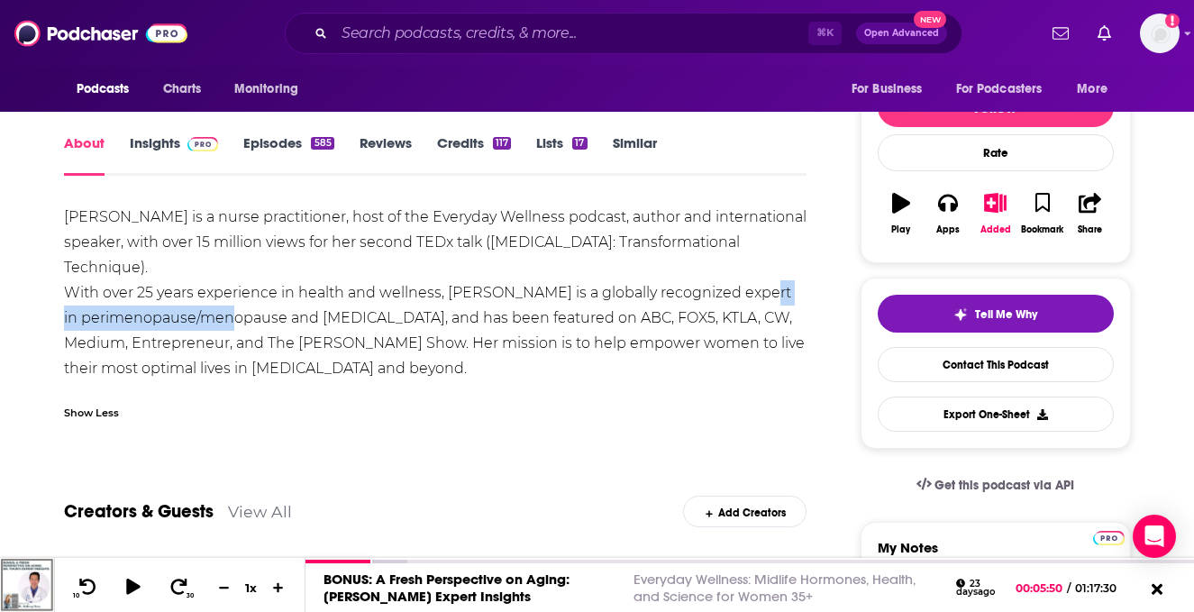
drag, startPoint x: 62, startPoint y: 322, endPoint x: 266, endPoint y: 322, distance: 203.7
copy div "perimenopause/menopause"
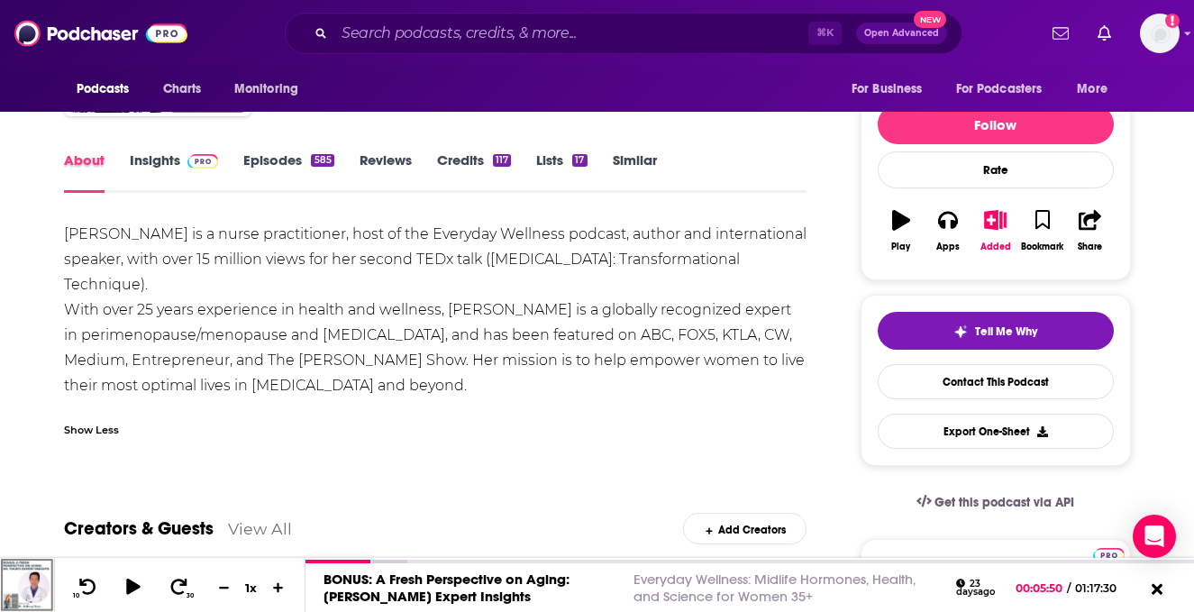
click at [128, 165] on div "About" at bounding box center [97, 171] width 66 height 41
click at [142, 164] on link "Insights" at bounding box center [174, 171] width 89 height 41
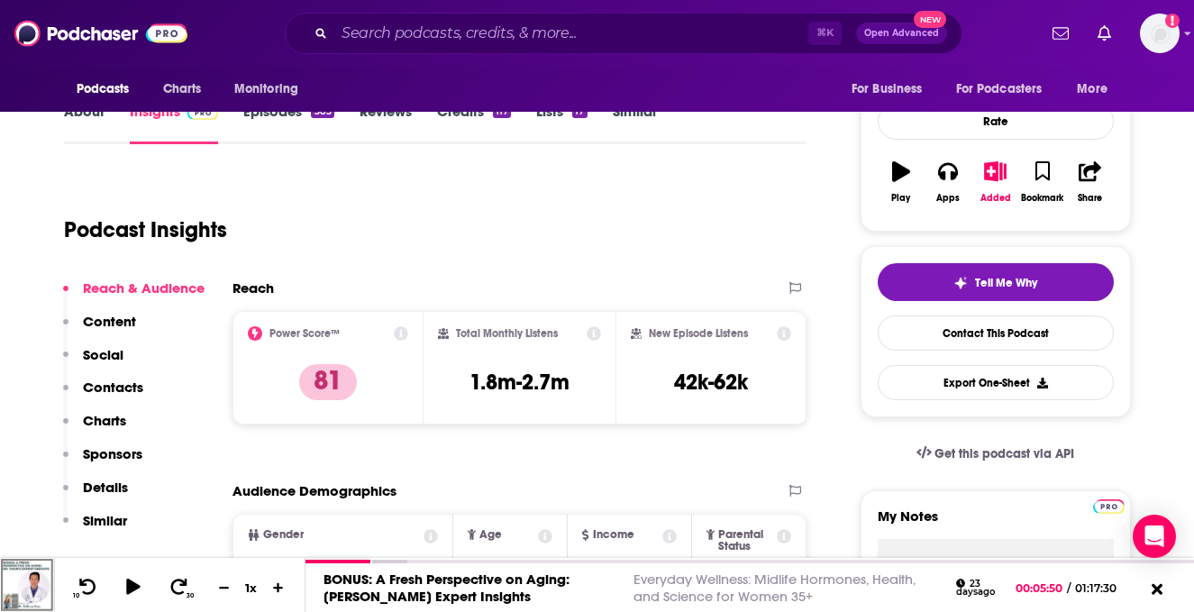
scroll to position [352, 0]
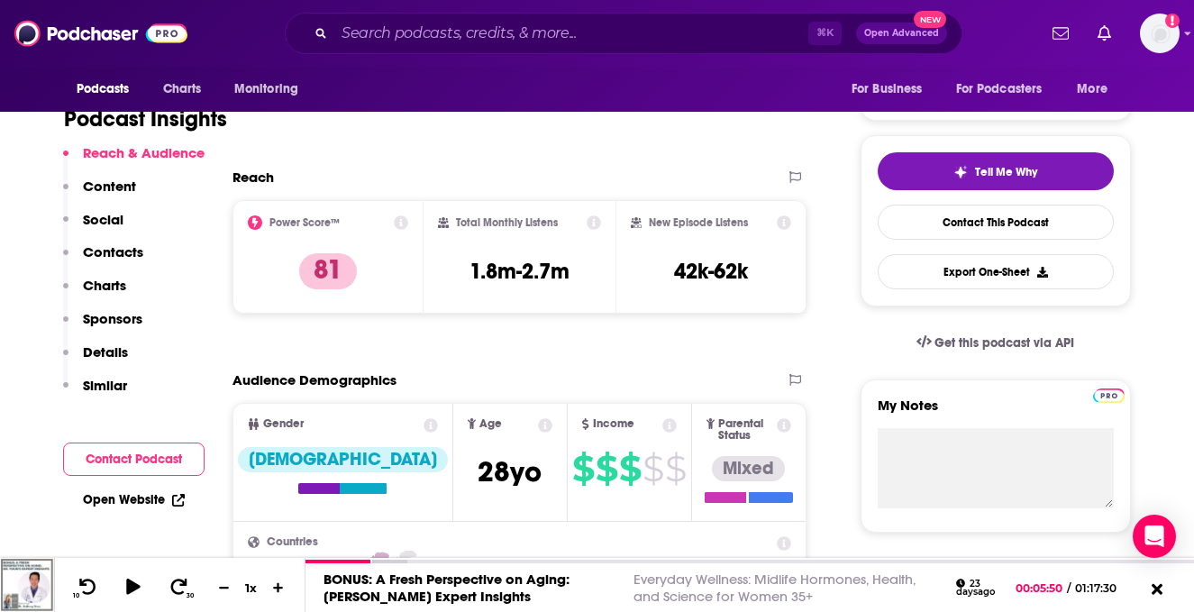
click at [105, 188] on p "Content" at bounding box center [109, 186] width 53 height 17
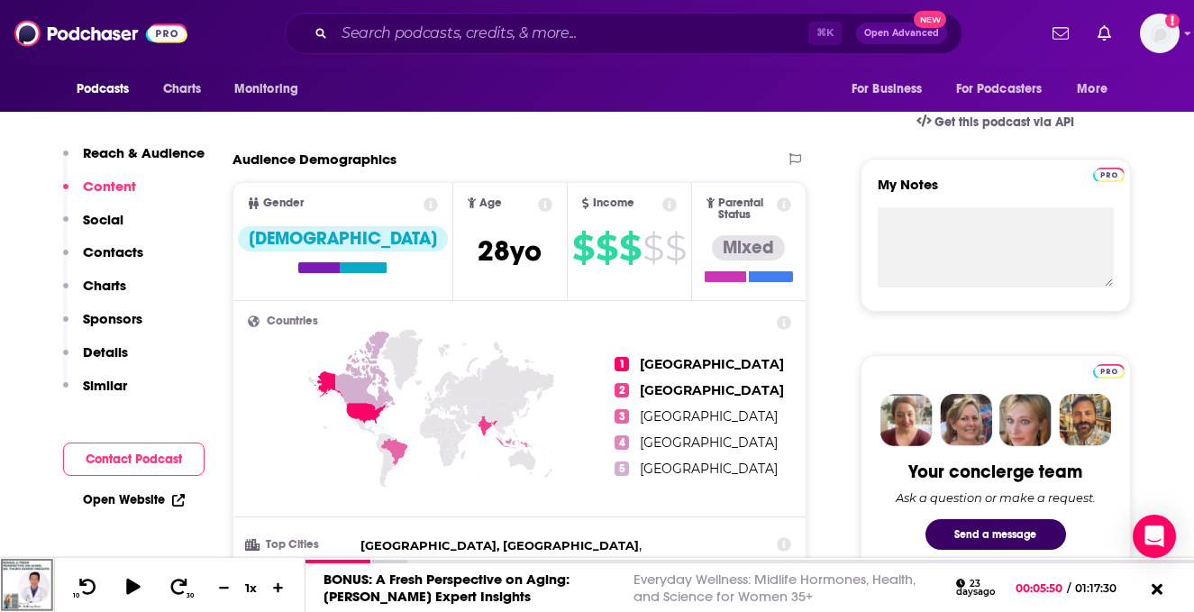
scroll to position [563, 0]
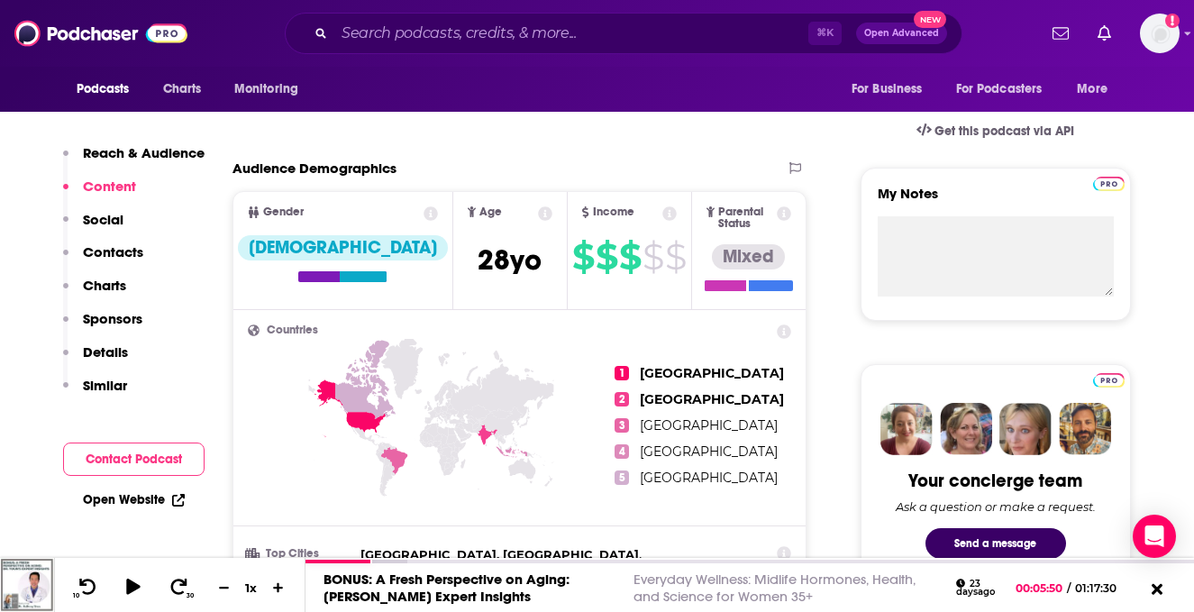
click at [140, 502] on link "Open Website" at bounding box center [134, 499] width 102 height 15
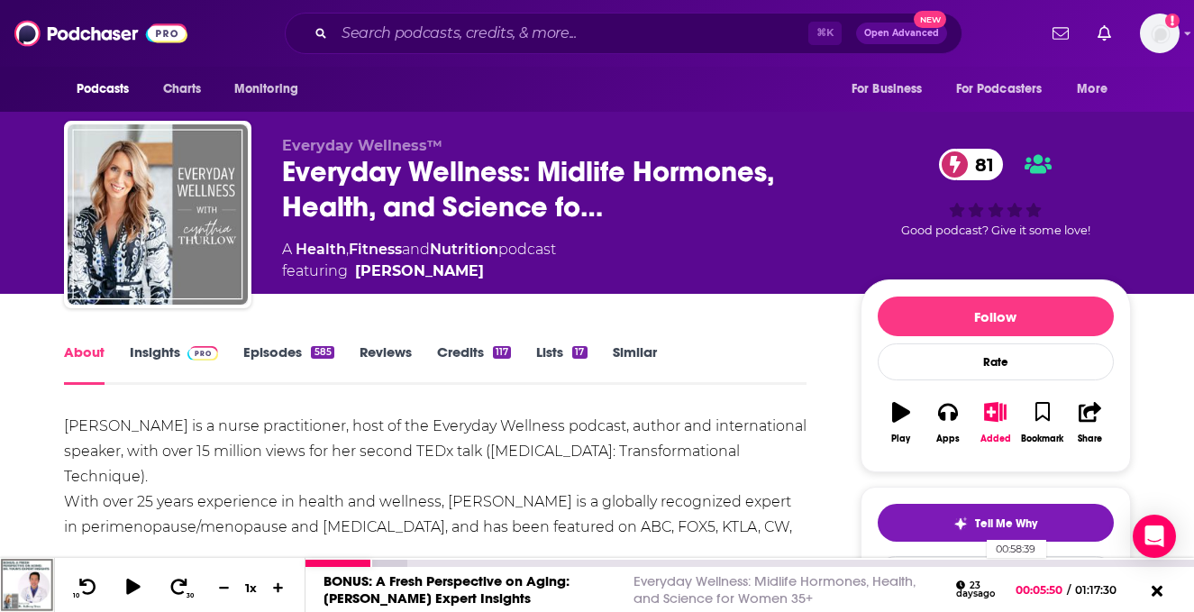
click at [978, 562] on div "00:58:39" at bounding box center [750, 563] width 889 height 7
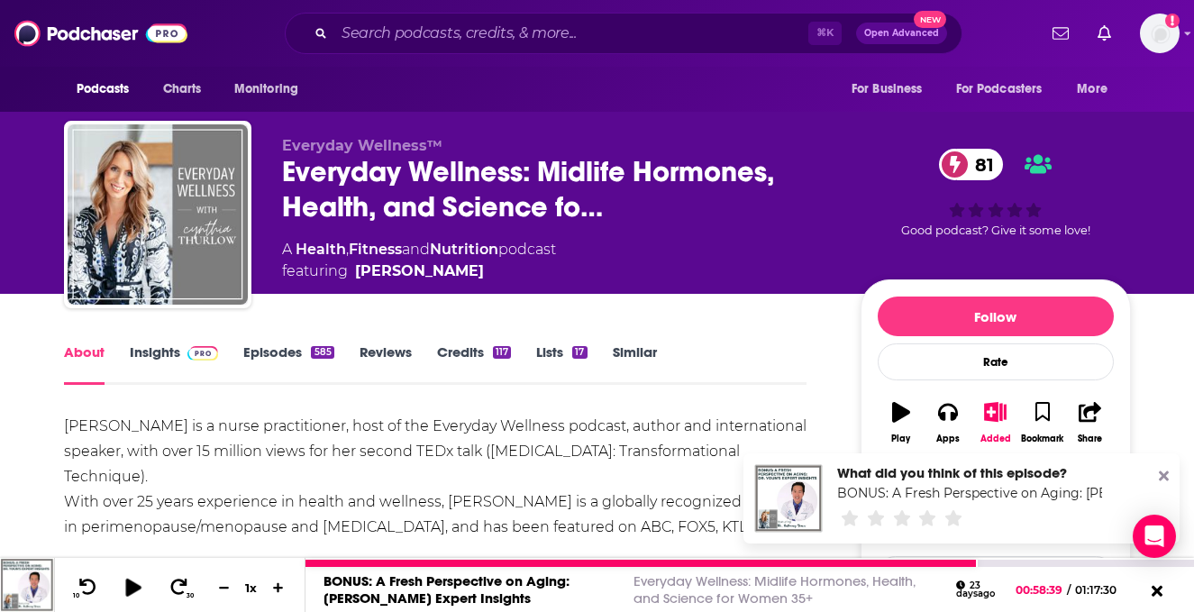
click at [136, 590] on icon at bounding box center [132, 587] width 15 height 18
click at [1022, 563] on div "01:02:35" at bounding box center [750, 563] width 889 height 7
click at [1057, 563] on div "01:05:39" at bounding box center [750, 563] width 889 height 7
click at [1088, 562] on div at bounding box center [699, 563] width 786 height 7
click at [1109, 560] on div at bounding box center [722, 563] width 833 height 7
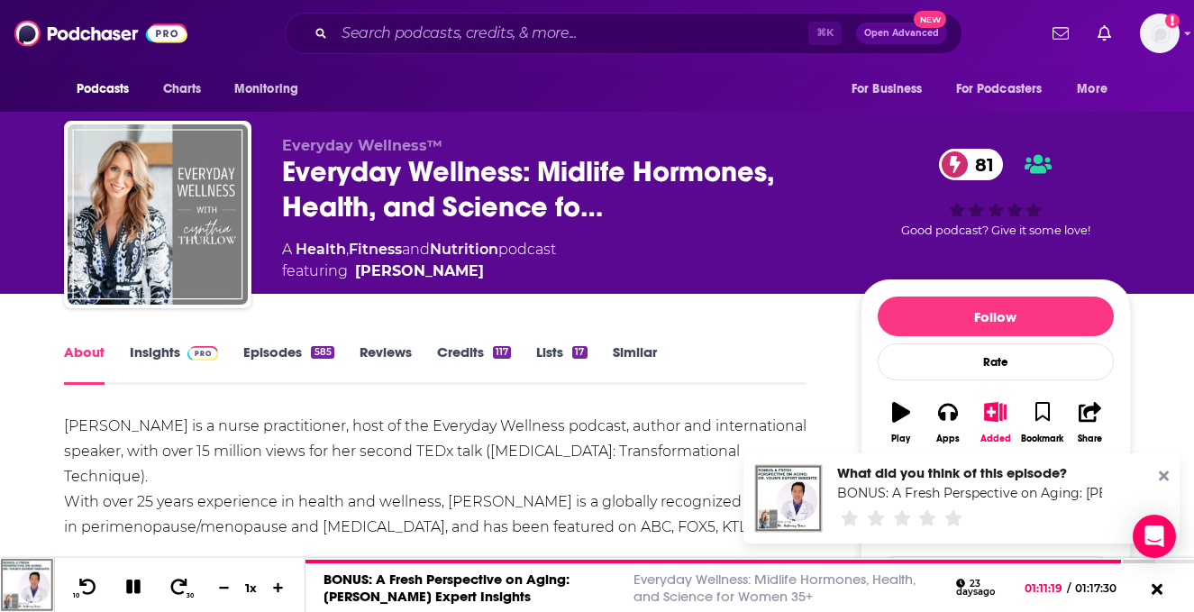
click at [1165, 471] on icon at bounding box center [1164, 476] width 10 height 14
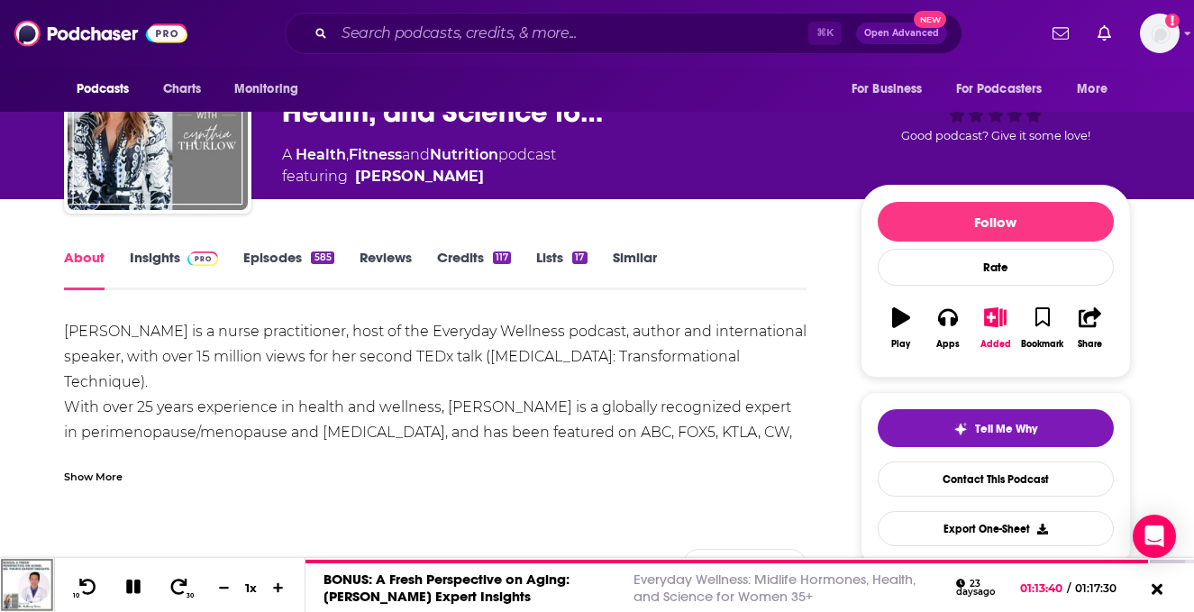
scroll to position [96, 0]
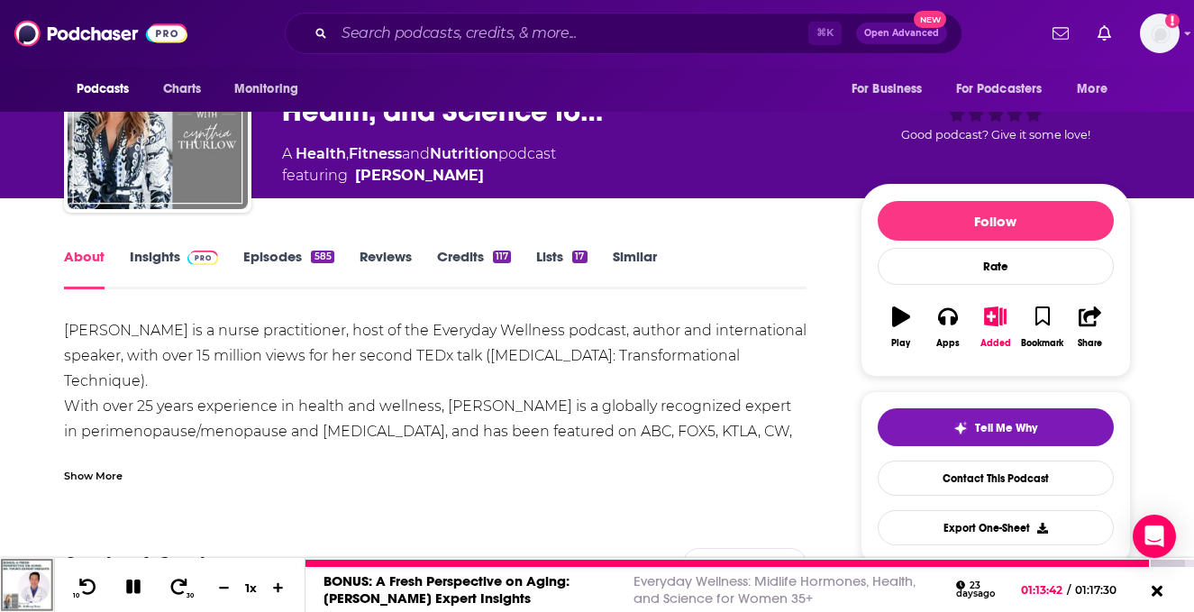
click at [480, 585] on link "BONUS: A Fresh Perspective on Aging: [PERSON_NAME] Expert Insights" at bounding box center [447, 589] width 246 height 34
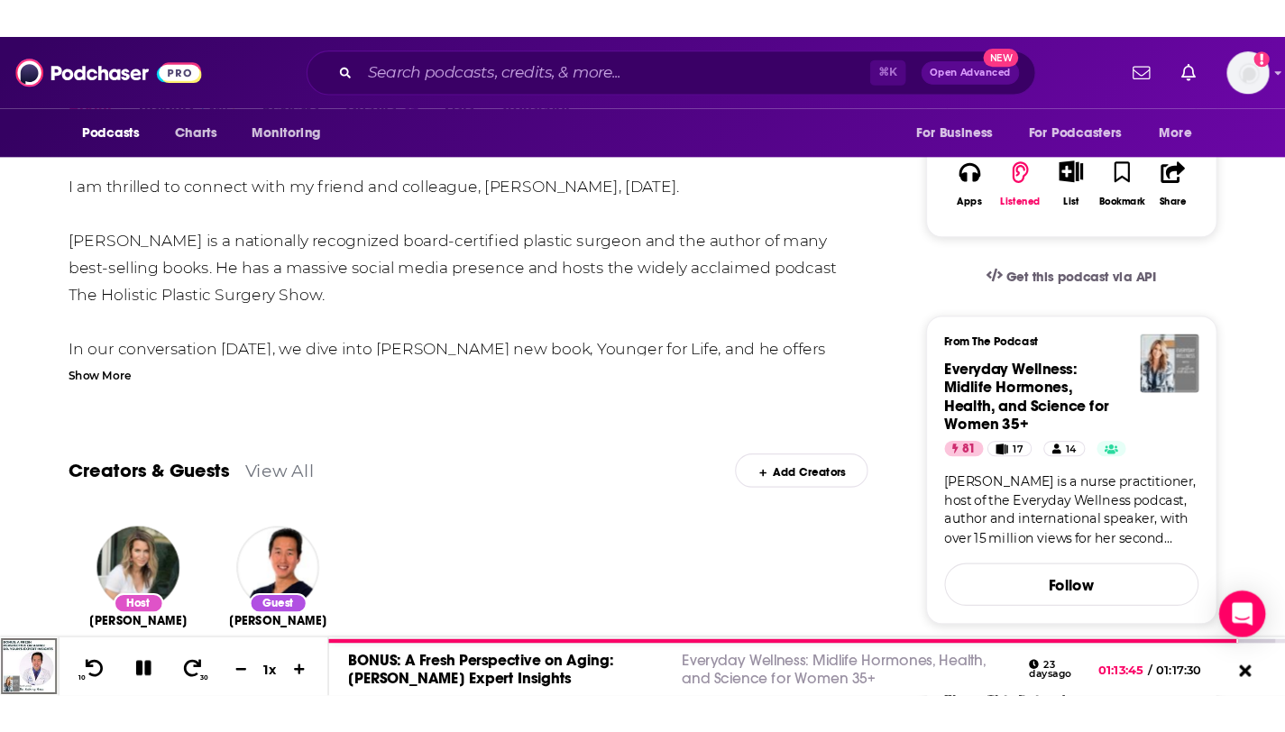
scroll to position [331, 0]
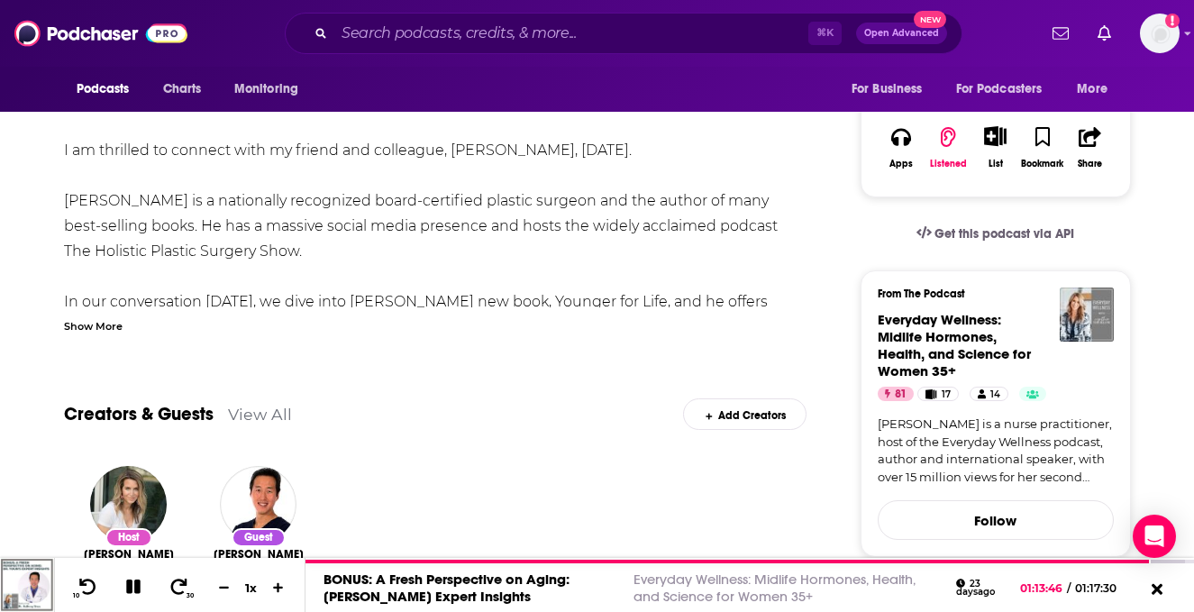
click at [101, 322] on div "Show More" at bounding box center [93, 324] width 59 height 17
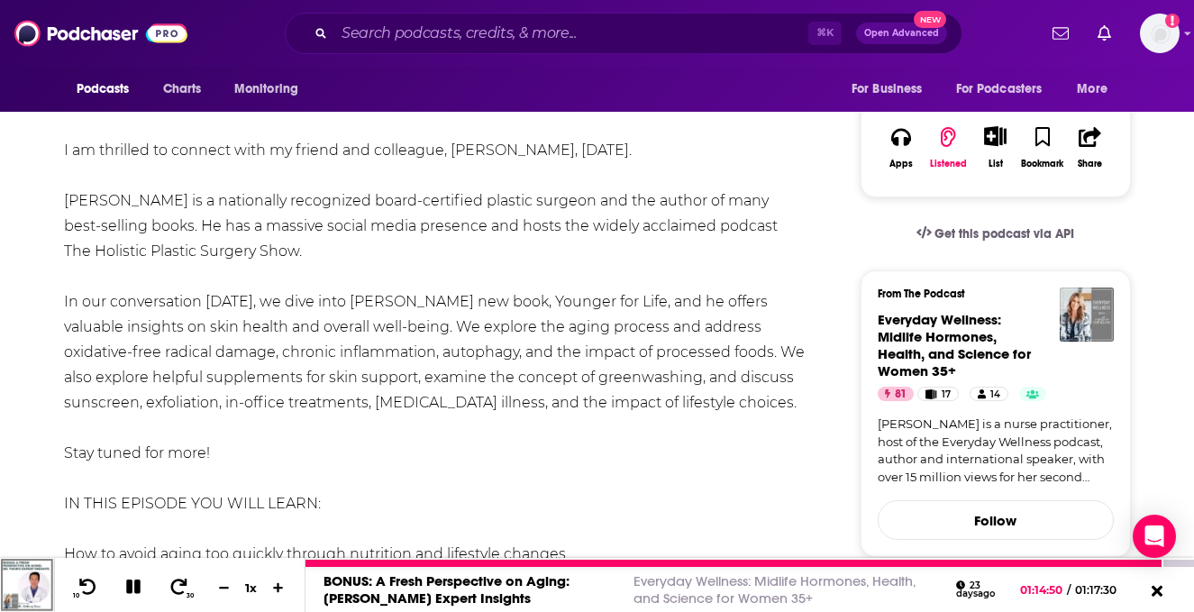
click at [133, 591] on icon at bounding box center [133, 587] width 21 height 16
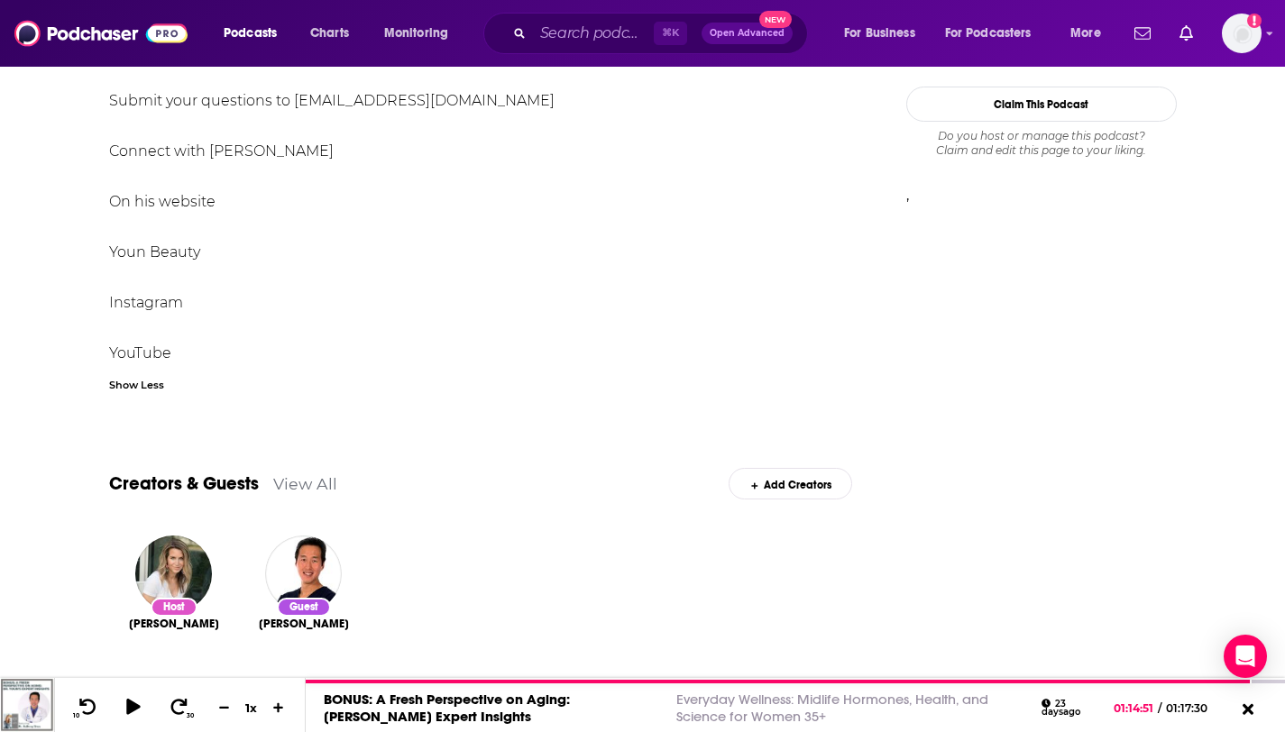
scroll to position [1716, 0]
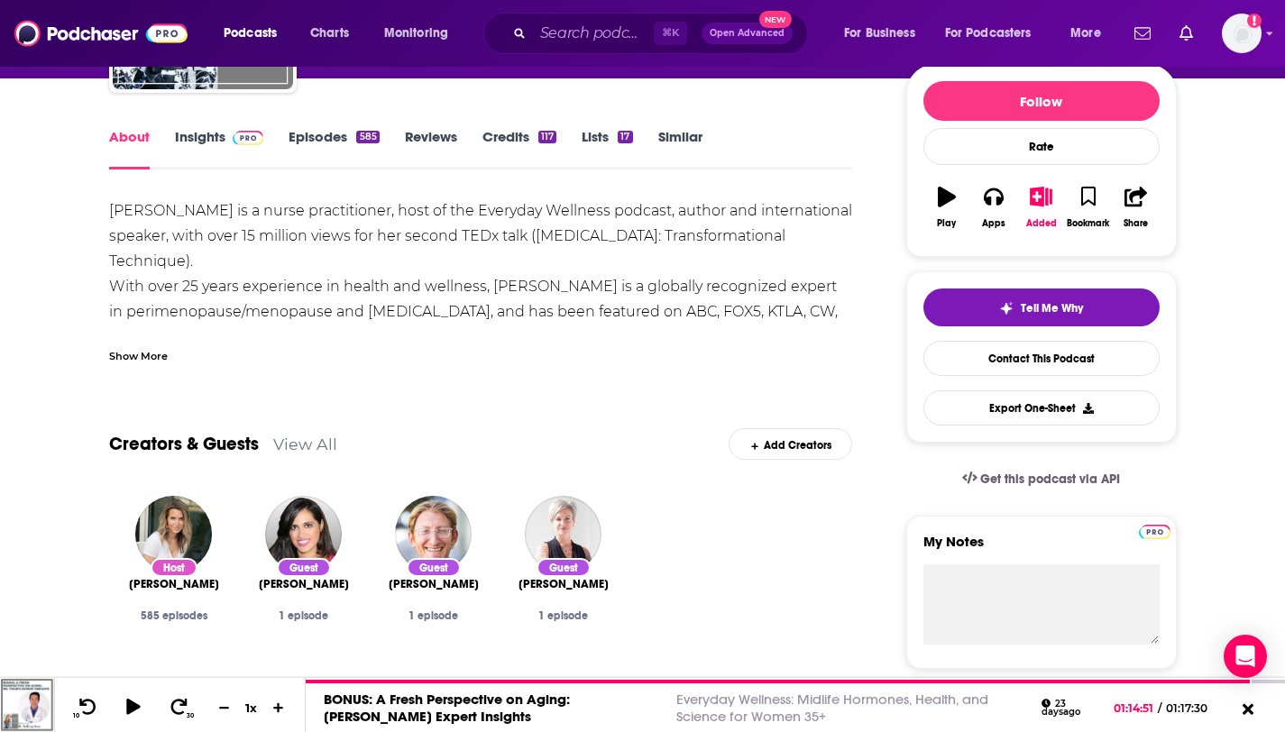
scroll to position [211, 0]
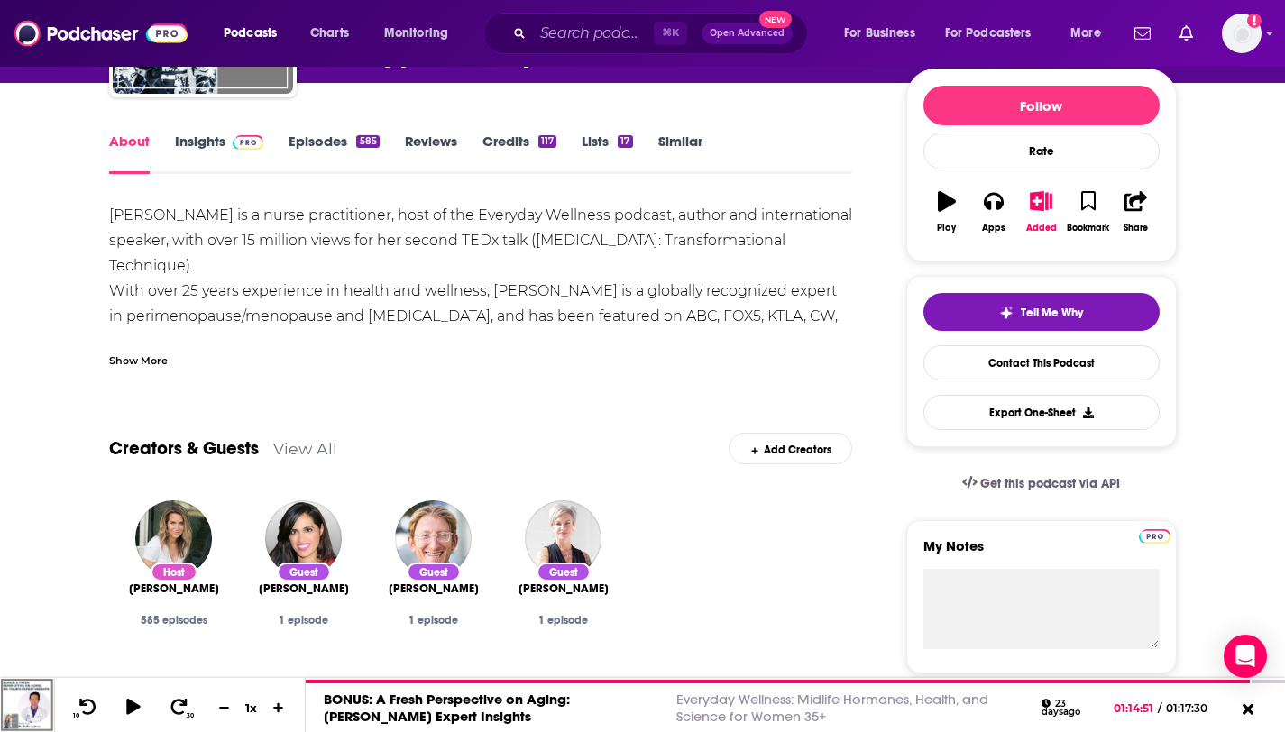
click at [306, 131] on div "About Insights Episodes 585 Reviews Credits 117 Lists 17 Similar" at bounding box center [481, 152] width 744 height 44
click at [309, 142] on link "Episodes 585" at bounding box center [333, 153] width 90 height 41
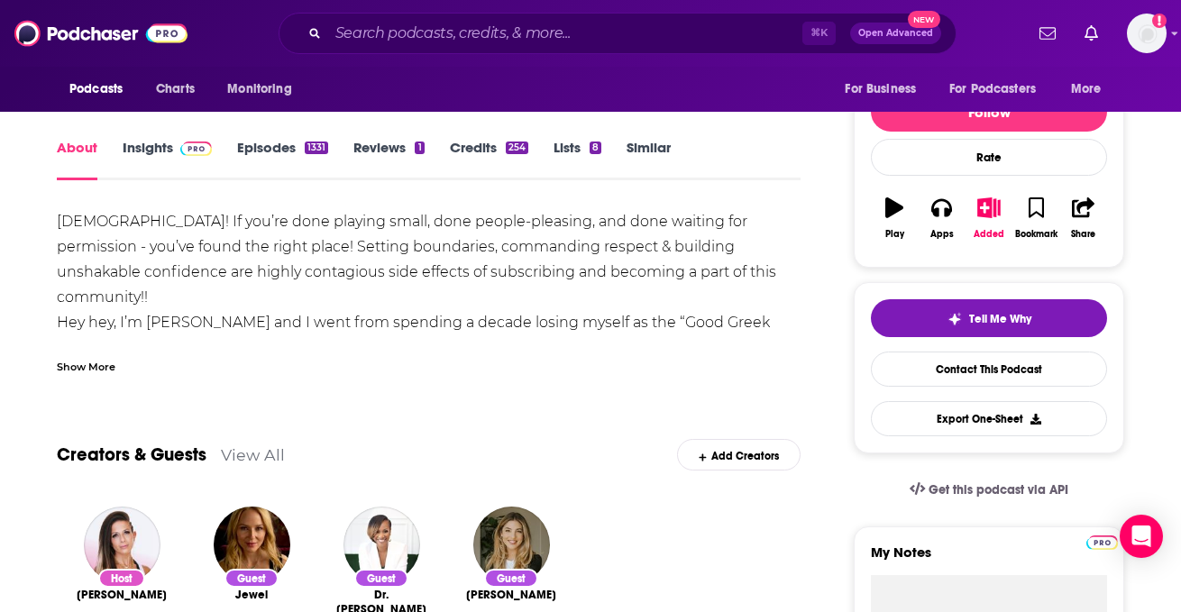
scroll to position [222, 0]
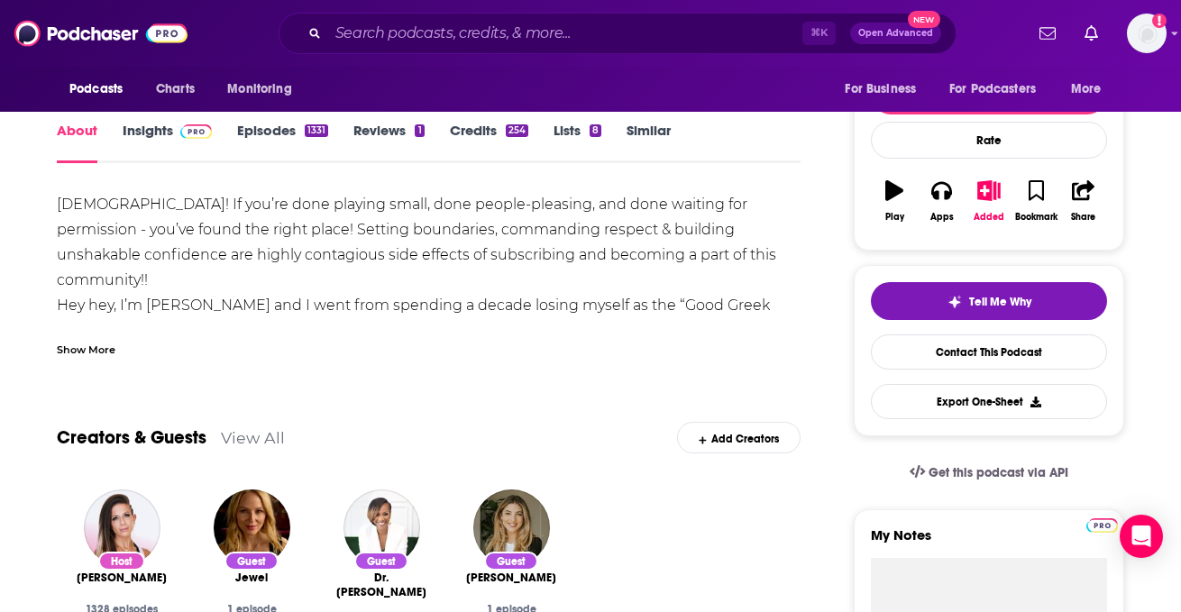
click at [90, 346] on div "Show More" at bounding box center [86, 348] width 59 height 17
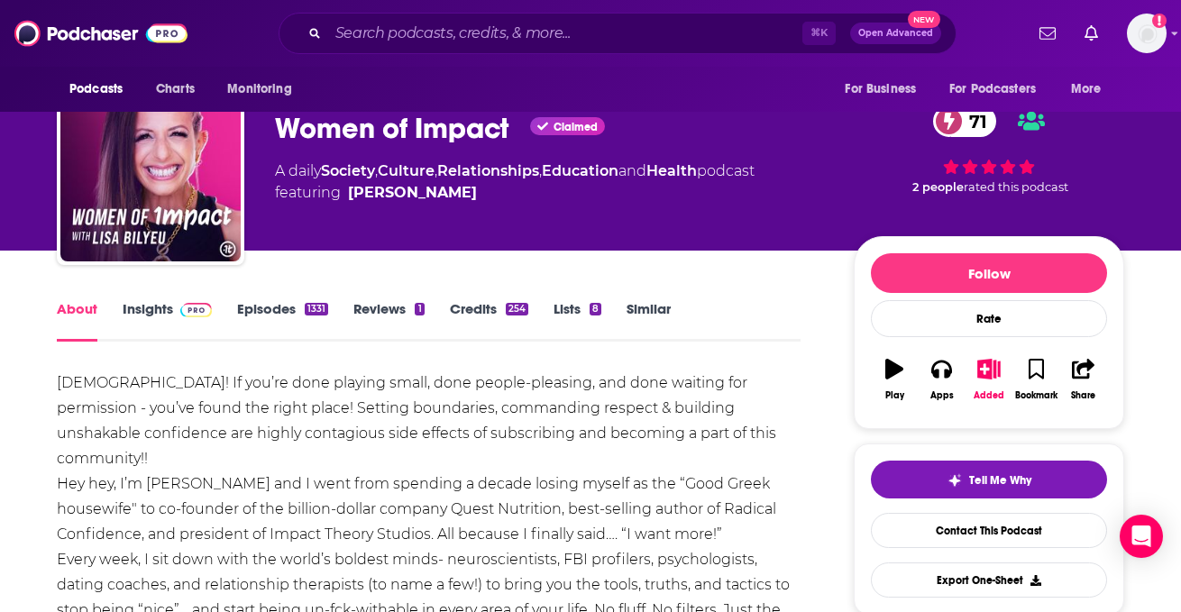
scroll to position [0, 0]
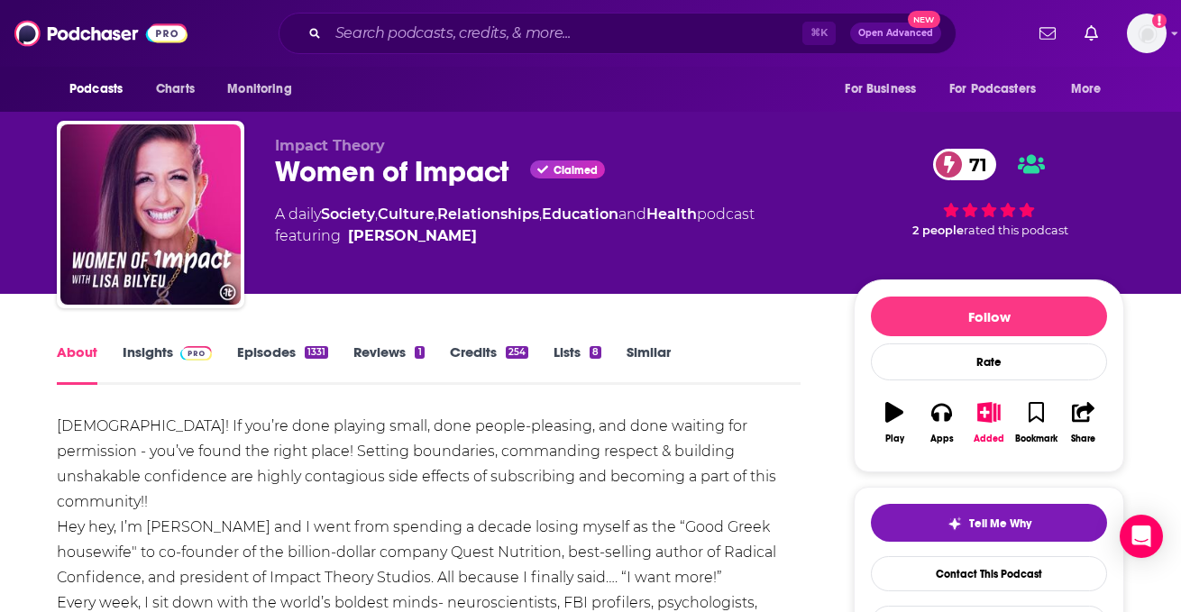
click at [279, 350] on link "Episodes 1331" at bounding box center [282, 363] width 91 height 41
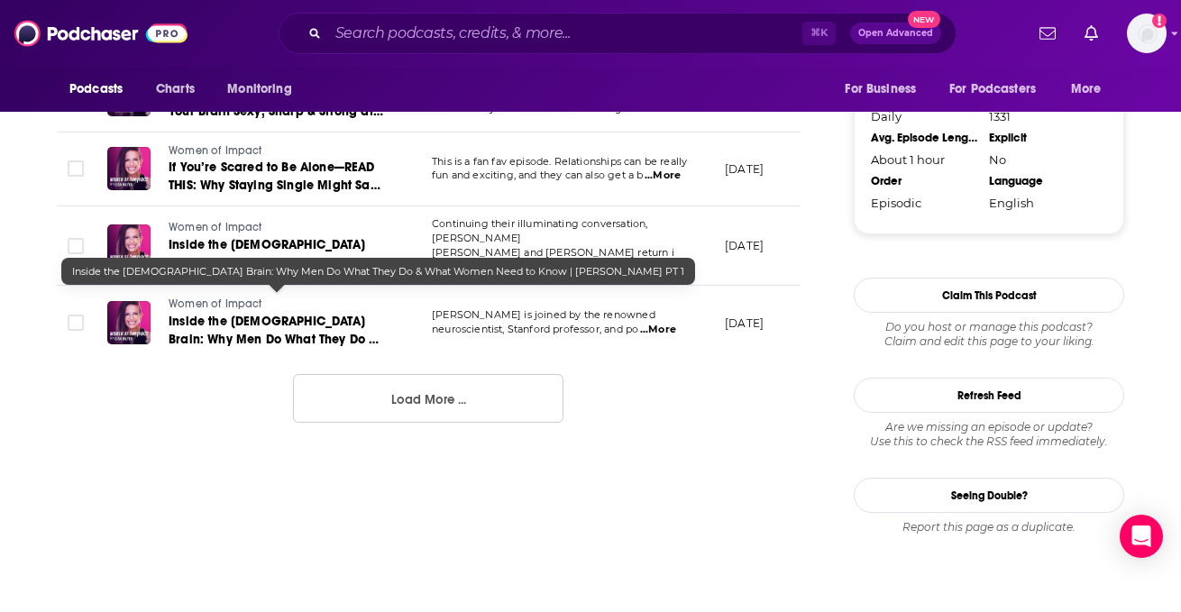
scroll to position [2092, 0]
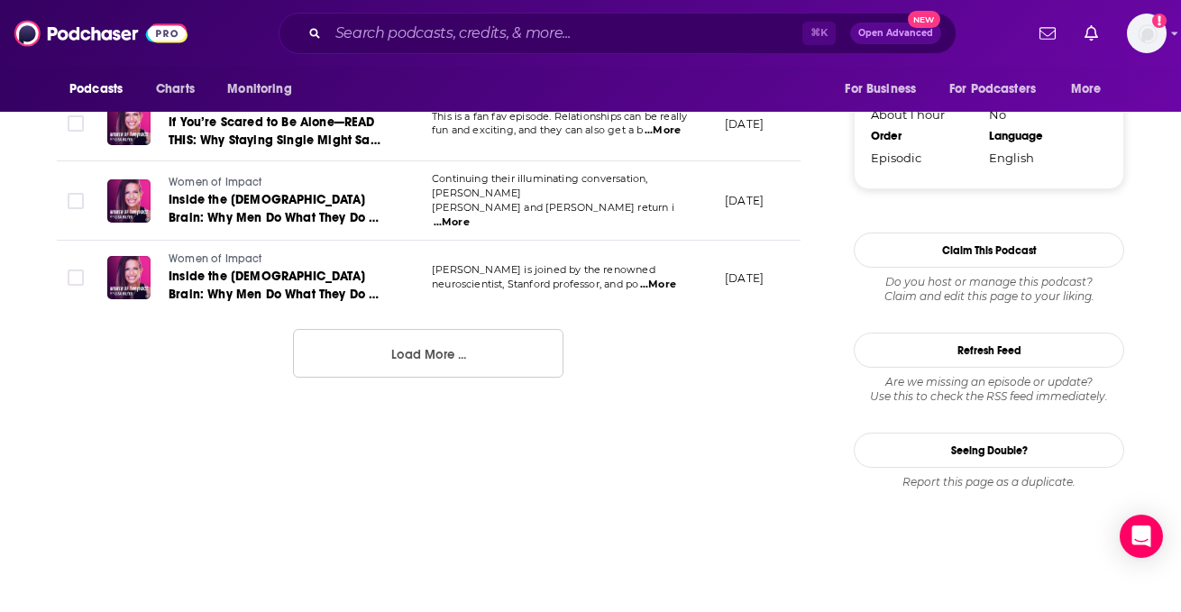
click at [368, 331] on button "Load More ..." at bounding box center [428, 353] width 270 height 49
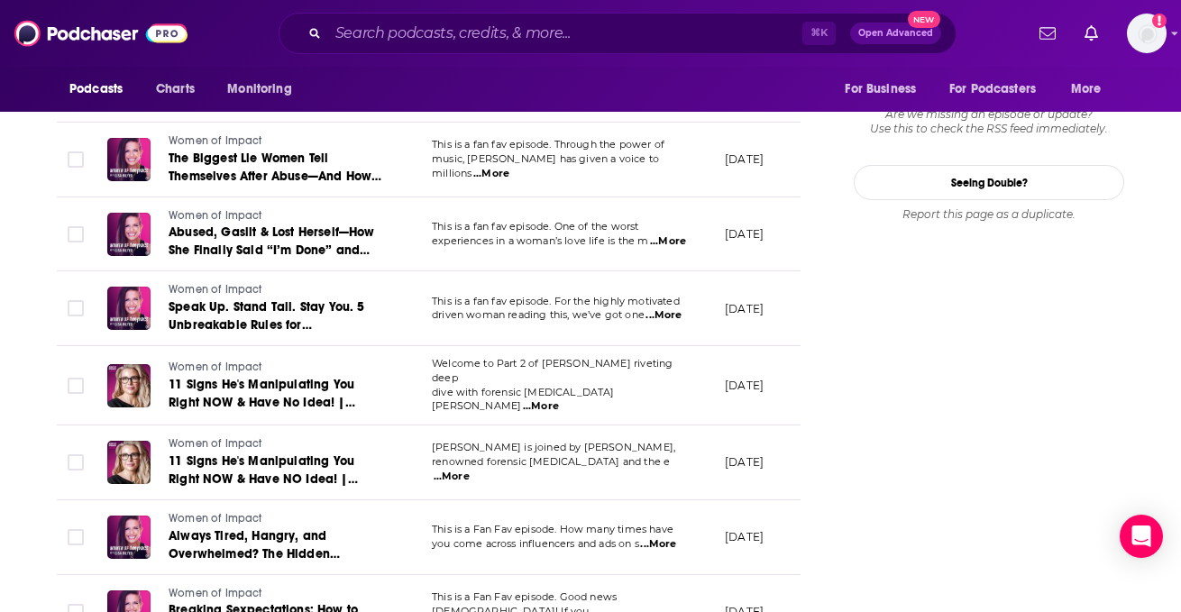
scroll to position [2373, 0]
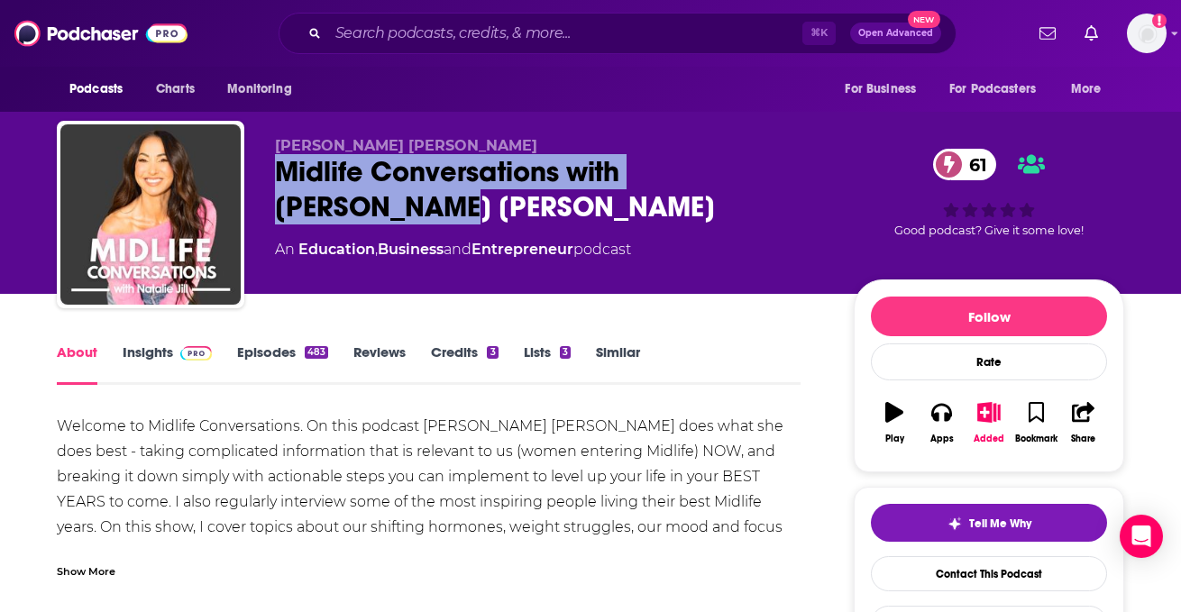
drag, startPoint x: 798, startPoint y: 181, endPoint x: 245, endPoint y: 164, distance: 552.8
click at [245, 164] on div "[PERSON_NAME] [PERSON_NAME] Midlife Conversations with [PERSON_NAME] [PERSON_NA…" at bounding box center [590, 218] width 1067 height 195
copy h1 "Midlife Conversations with [PERSON_NAME] [PERSON_NAME]"
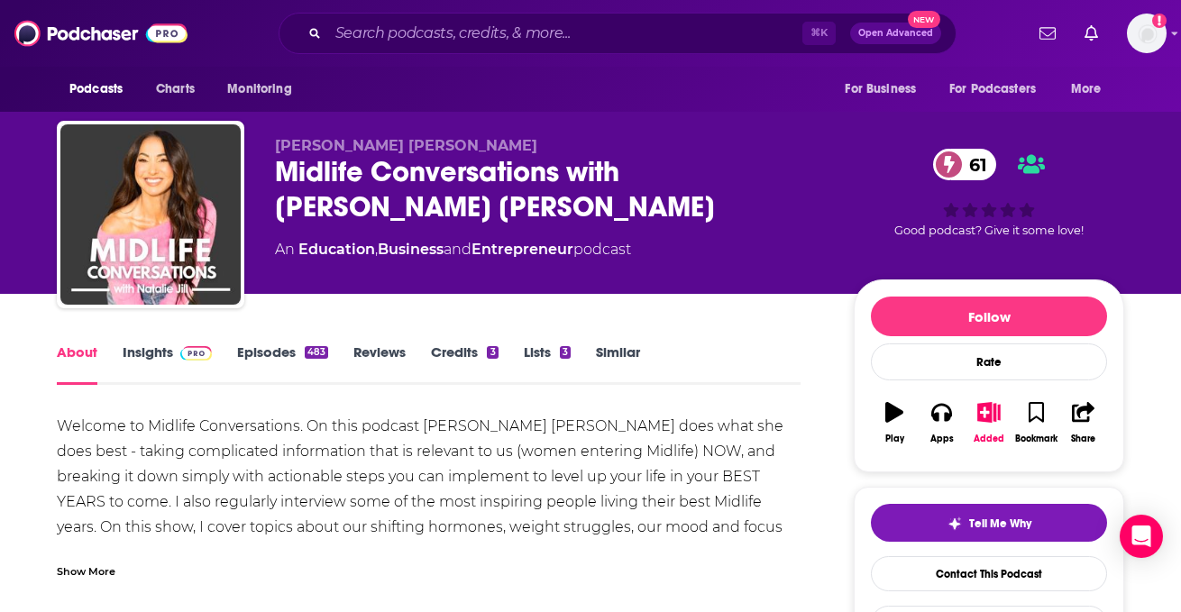
click at [93, 558] on div "Show More" at bounding box center [429, 564] width 744 height 31
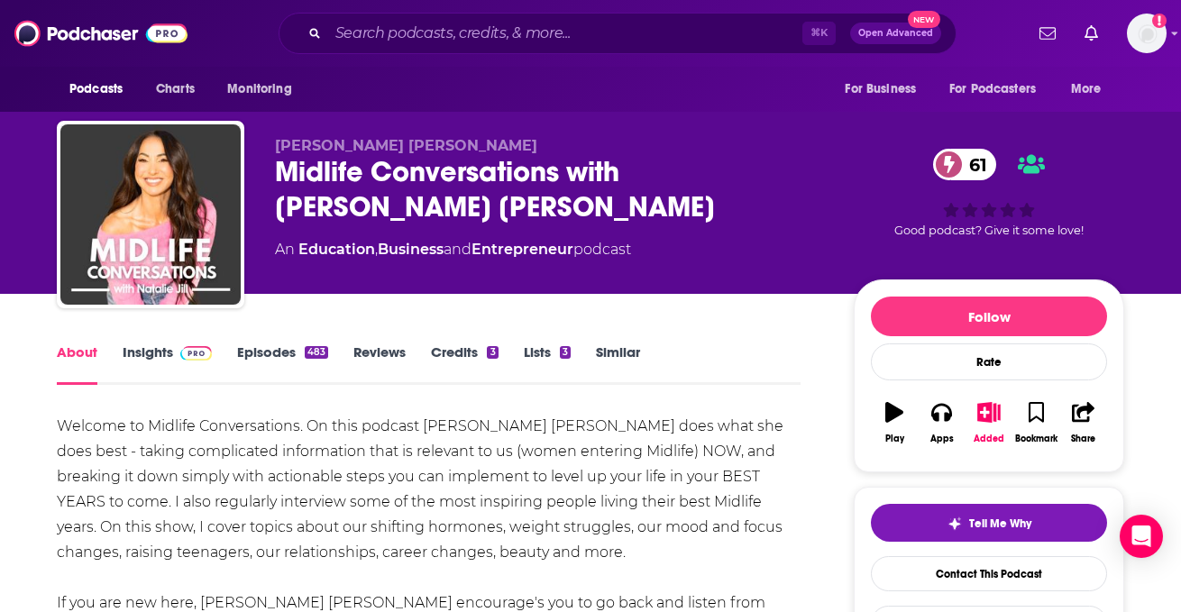
scroll to position [41, 0]
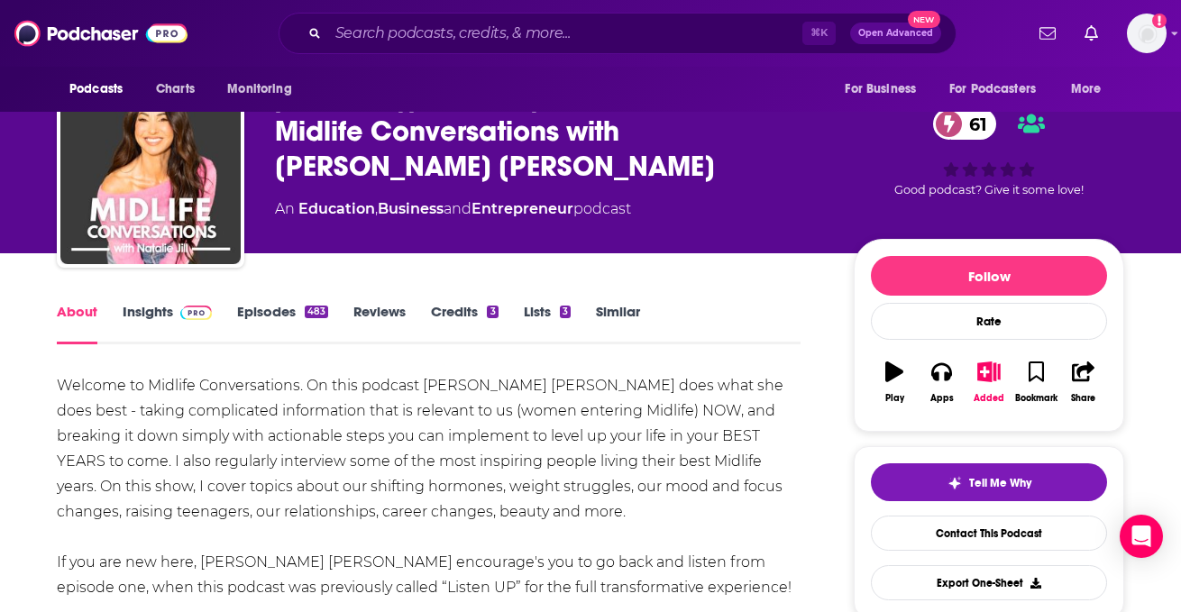
click at [261, 307] on link "Episodes 483" at bounding box center [282, 323] width 91 height 41
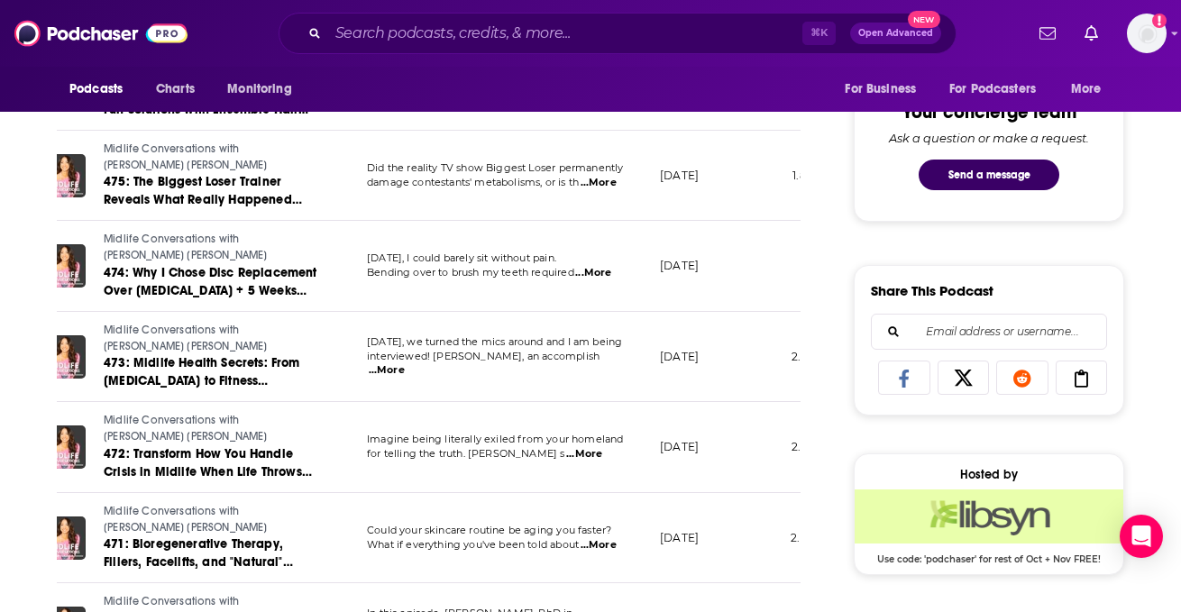
scroll to position [934, 0]
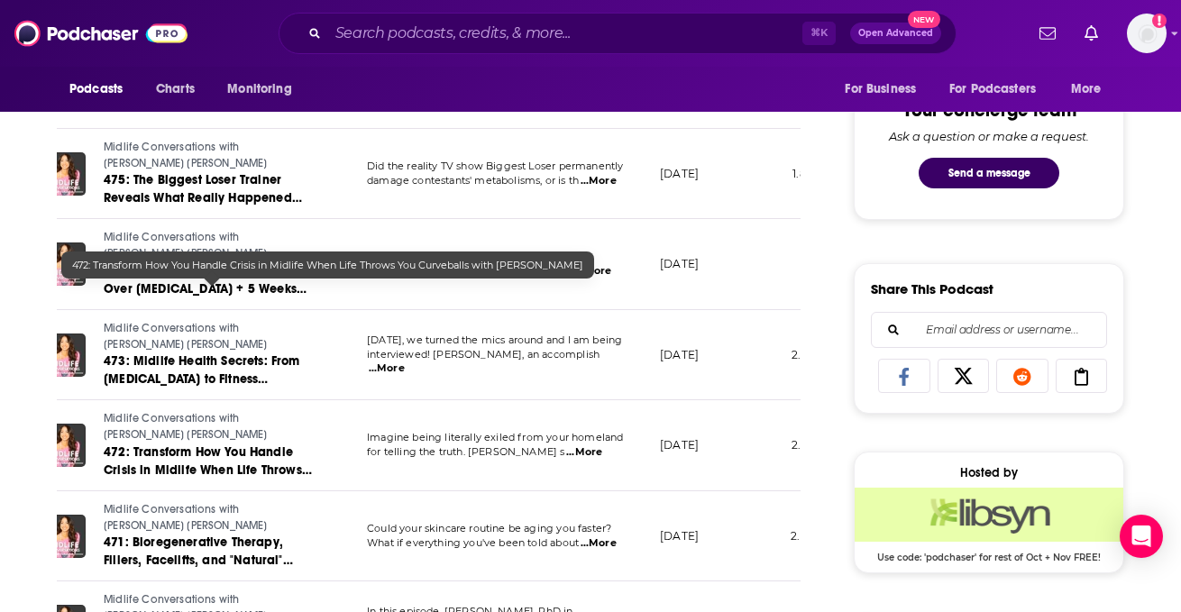
click at [231, 444] on span "472: Transform How You Handle Crisis in Midlife When Life Throws You Curveballs…" at bounding box center [208, 478] width 208 height 69
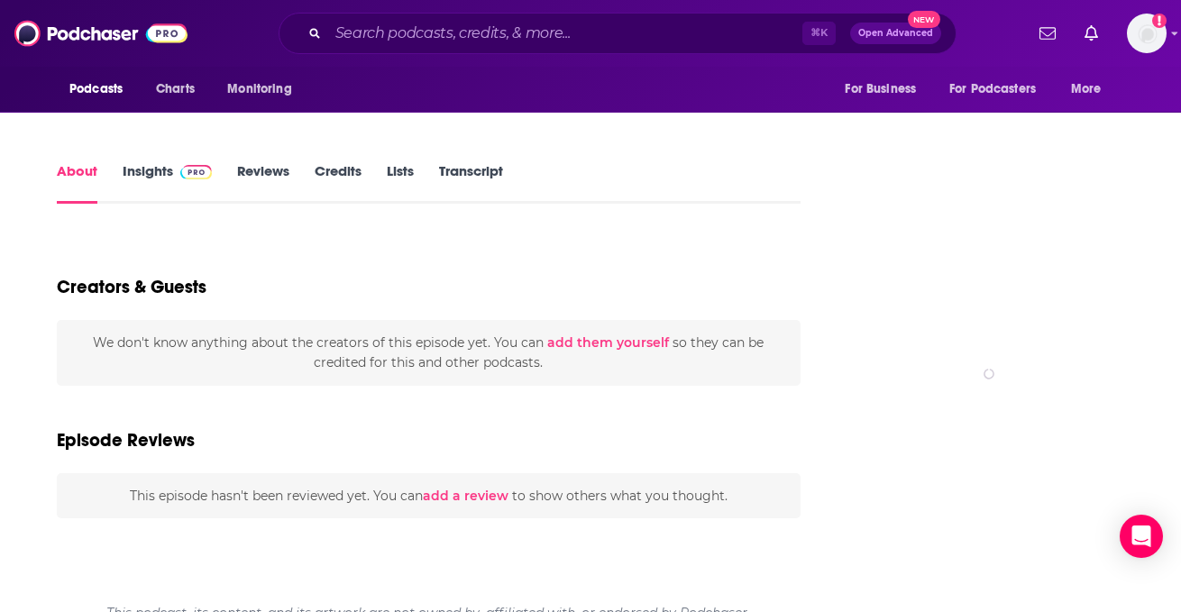
scroll to position [295, 0]
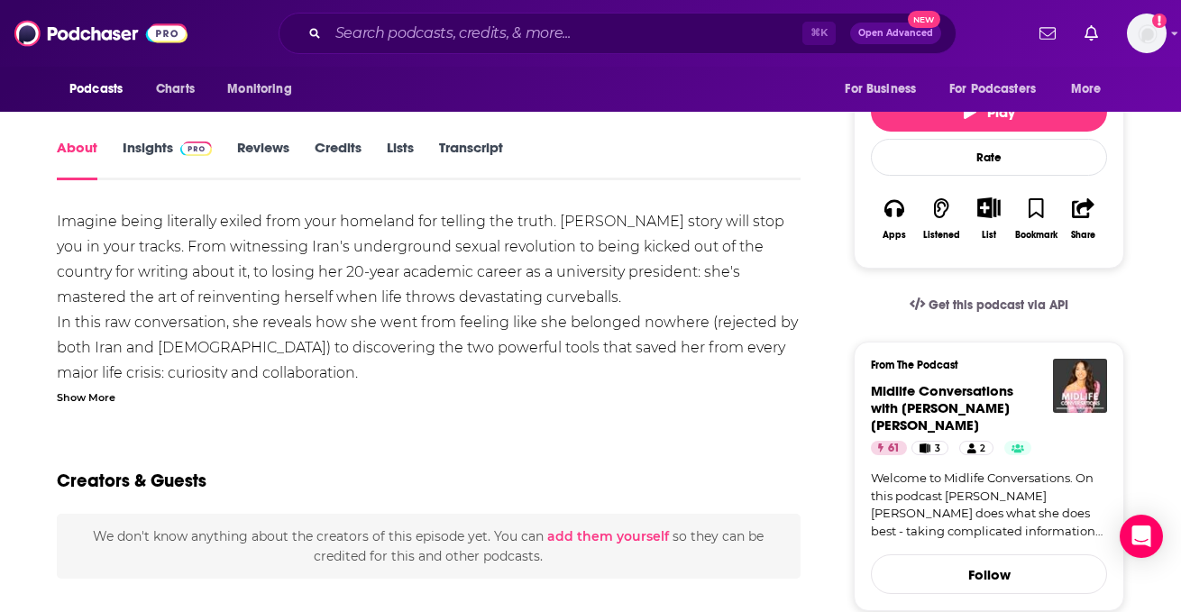
click at [64, 403] on div "Show More" at bounding box center [86, 396] width 59 height 17
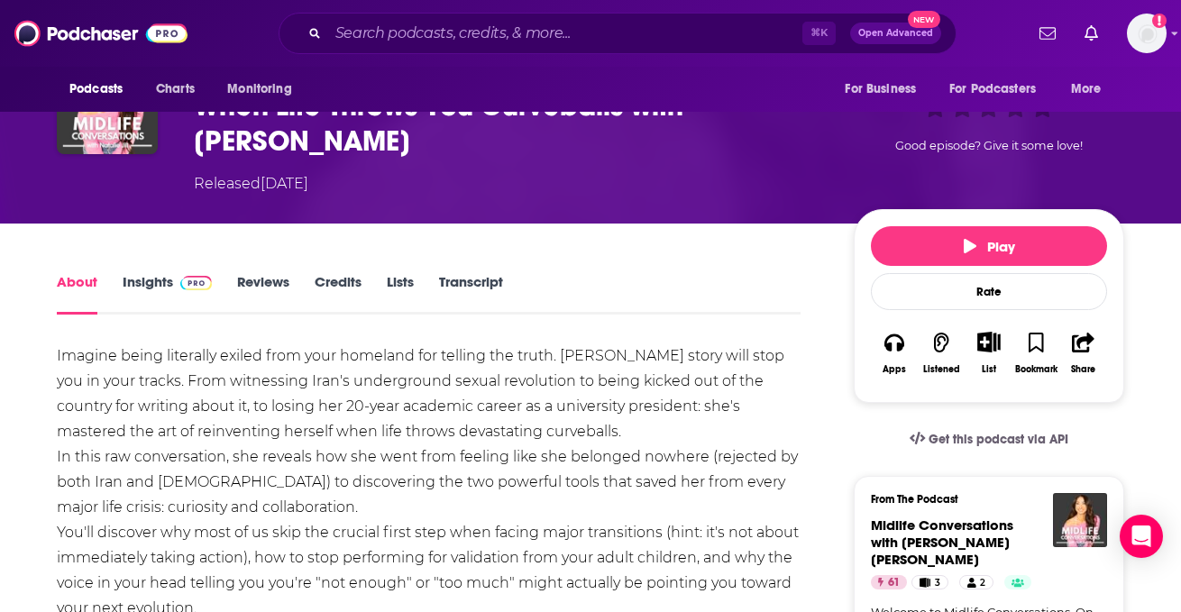
scroll to position [0, 0]
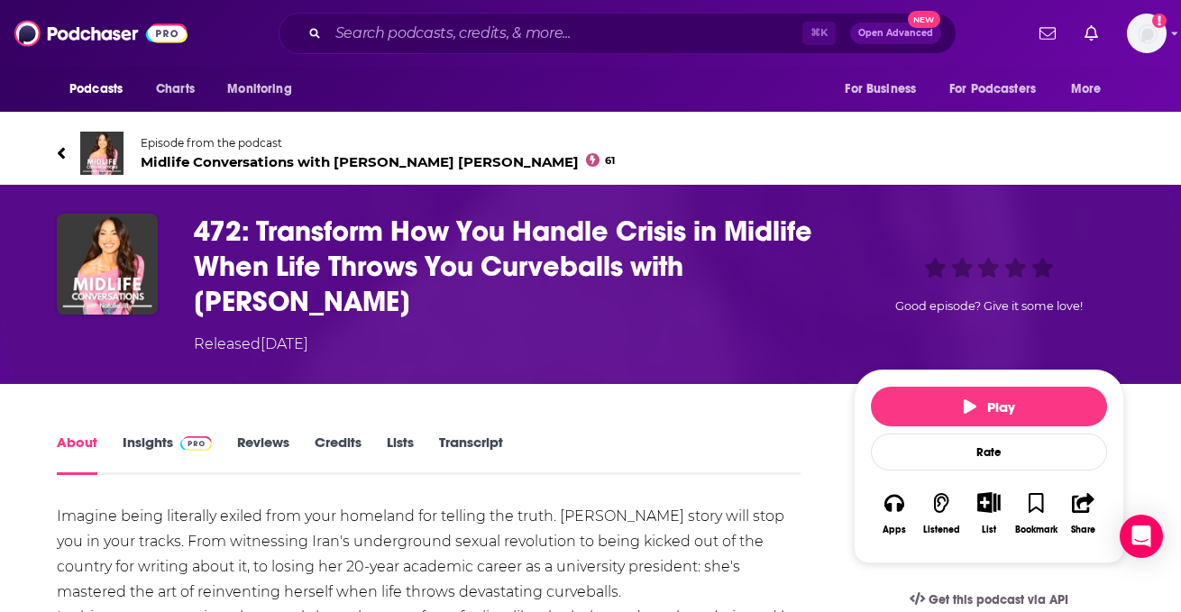
drag, startPoint x: 322, startPoint y: 306, endPoint x: 261, endPoint y: 232, distance: 96.7
click at [261, 232] on h1 "472: Transform How You Handle Crisis in Midlife When Life Throws You Curveballs…" at bounding box center [509, 266] width 631 height 105
copy h1 "Transform How You Handle Crisis in Midlife When Life Throws You Curveballs with…"
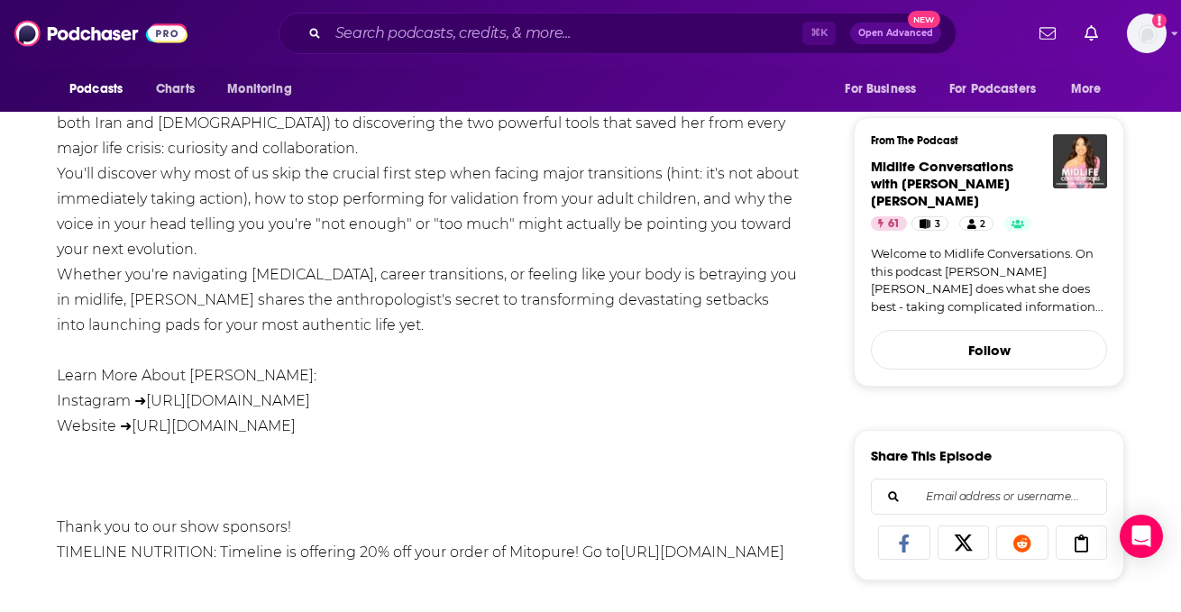
scroll to position [522, 0]
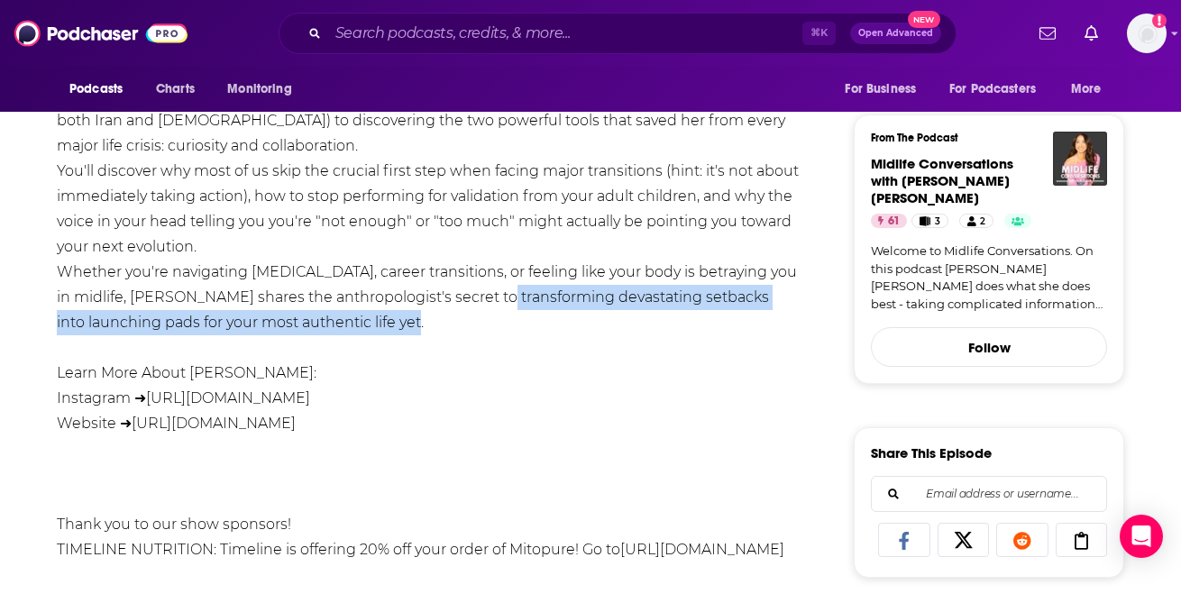
drag, startPoint x: 541, startPoint y: 297, endPoint x: 541, endPoint y: 320, distance: 22.5
copy div "transforming devastating setbacks into launching pads for your most authentic l…"
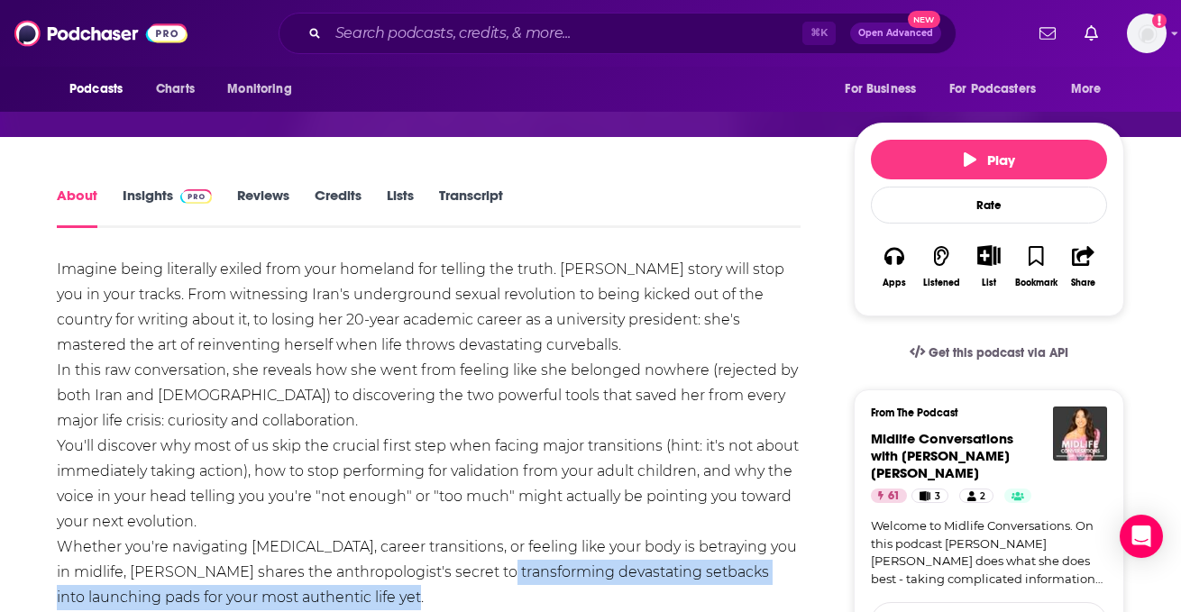
scroll to position [0, 0]
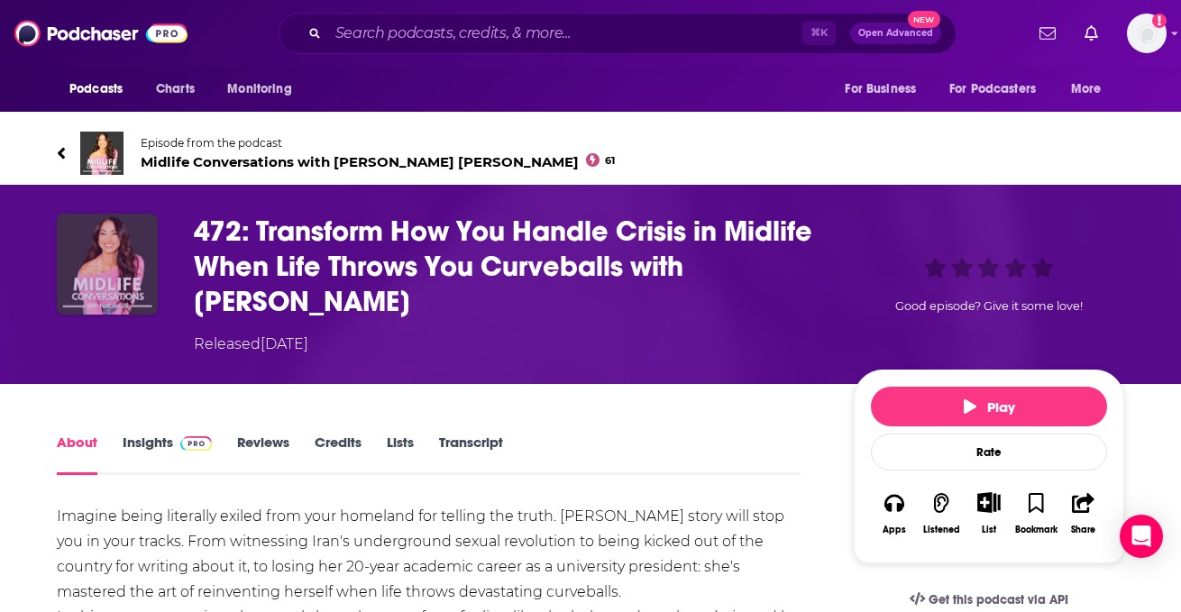
click at [104, 253] on img "472: Transform How You Handle Crisis in Midlife When Life Throws You Curveballs…" at bounding box center [107, 264] width 101 height 101
click at [62, 146] on icon at bounding box center [61, 153] width 9 height 18
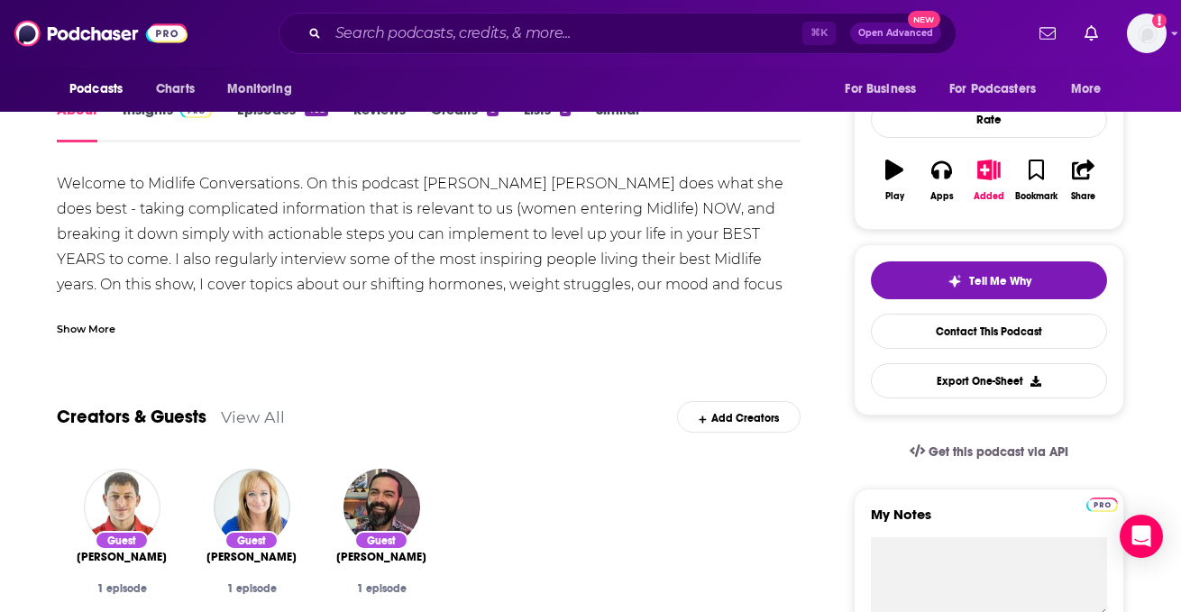
scroll to position [243, 0]
click at [102, 323] on div "Show More" at bounding box center [86, 326] width 59 height 17
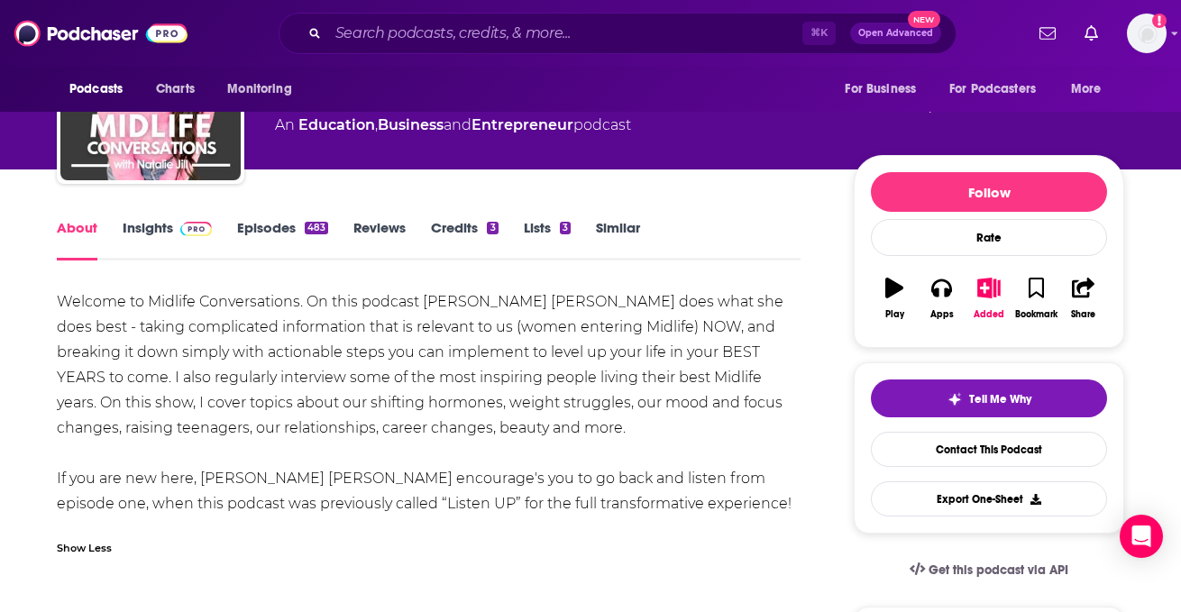
scroll to position [63, 0]
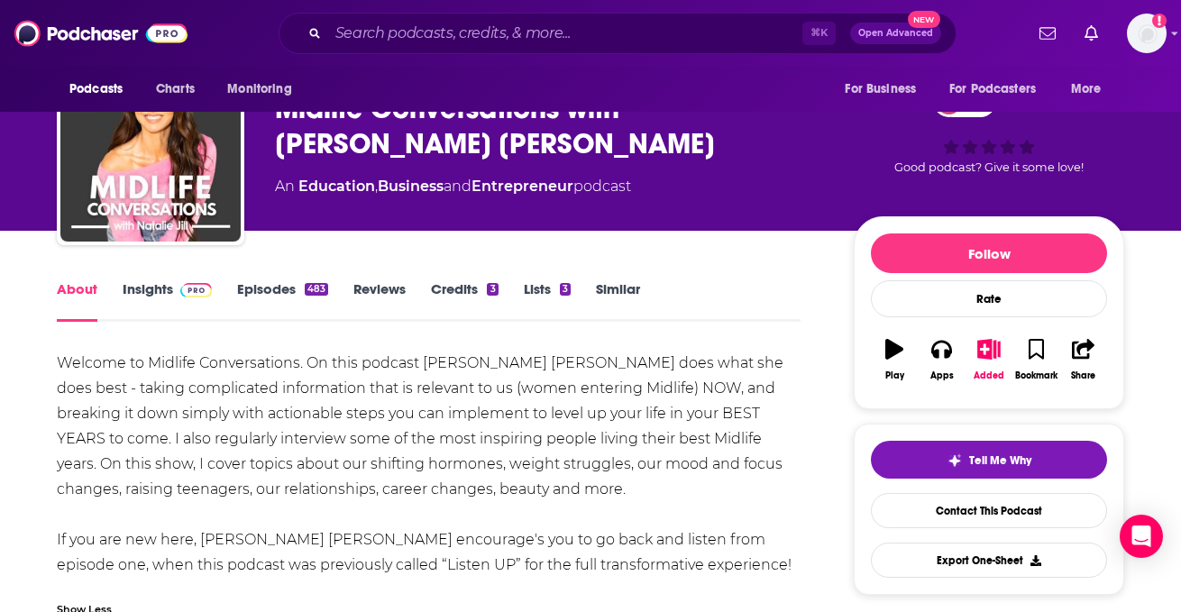
click at [261, 282] on link "Episodes 483" at bounding box center [282, 300] width 91 height 41
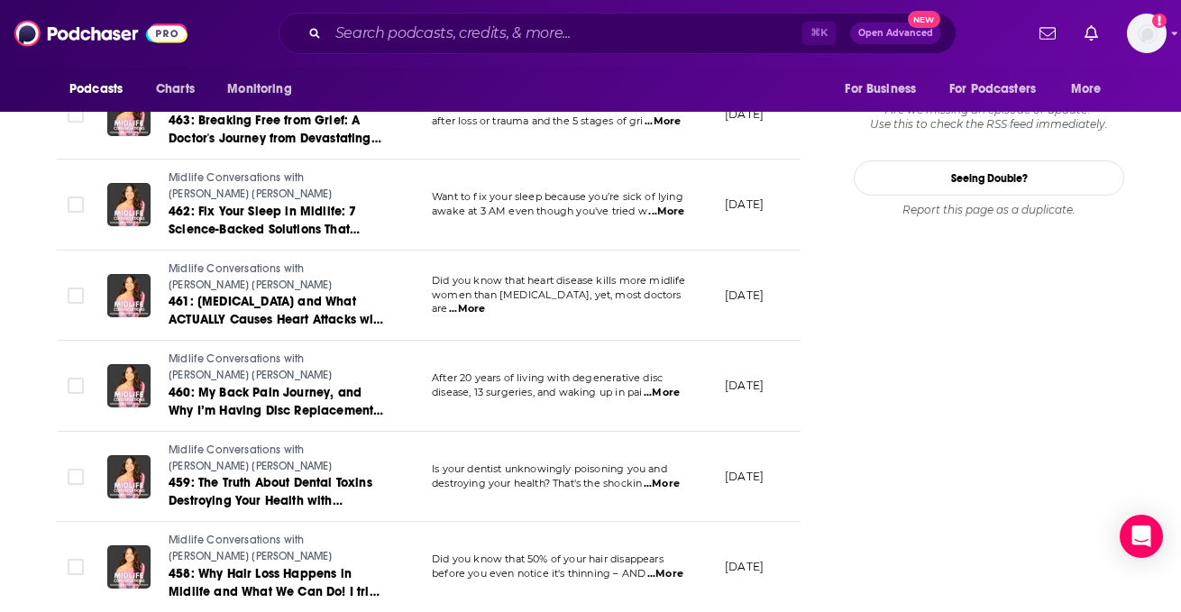
scroll to position [2095, 0]
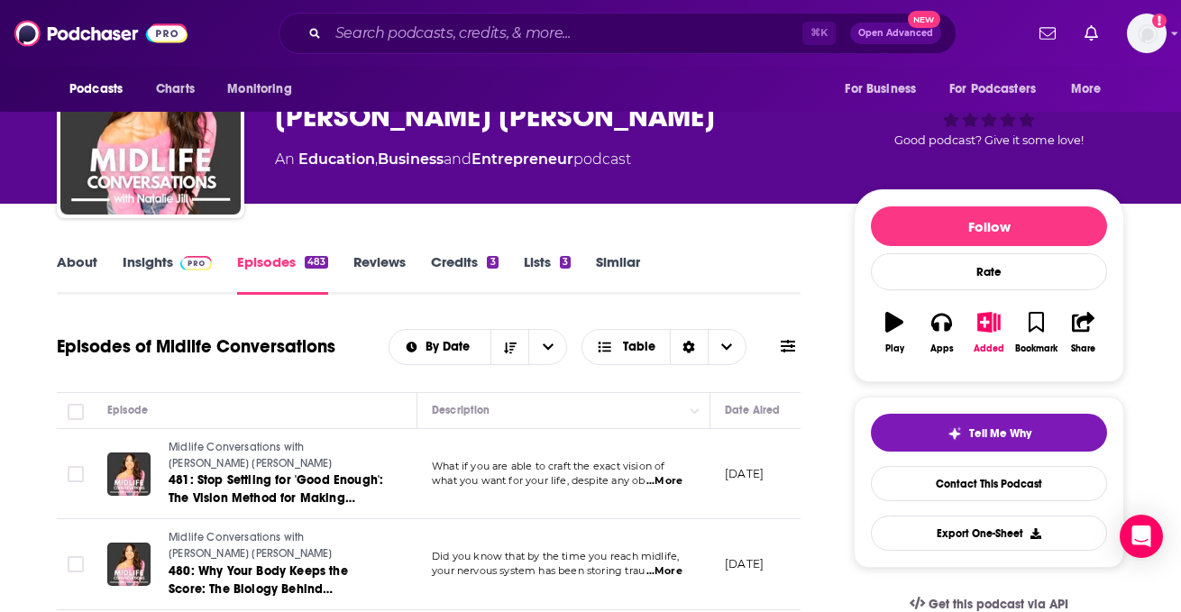
scroll to position [149, 0]
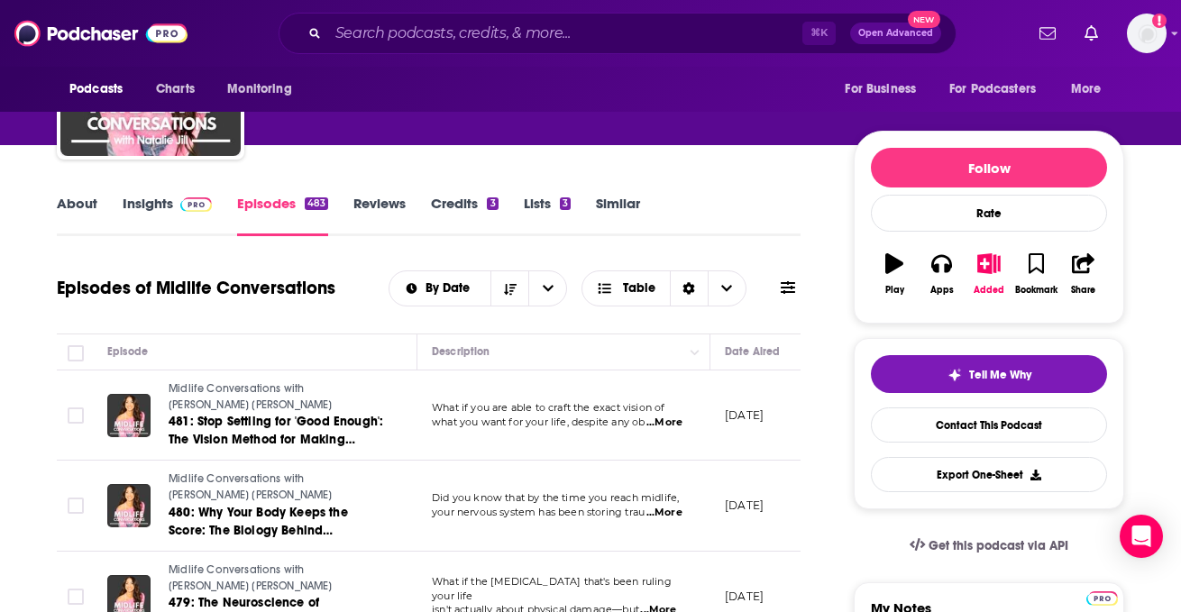
click at [75, 200] on link "About" at bounding box center [77, 215] width 41 height 41
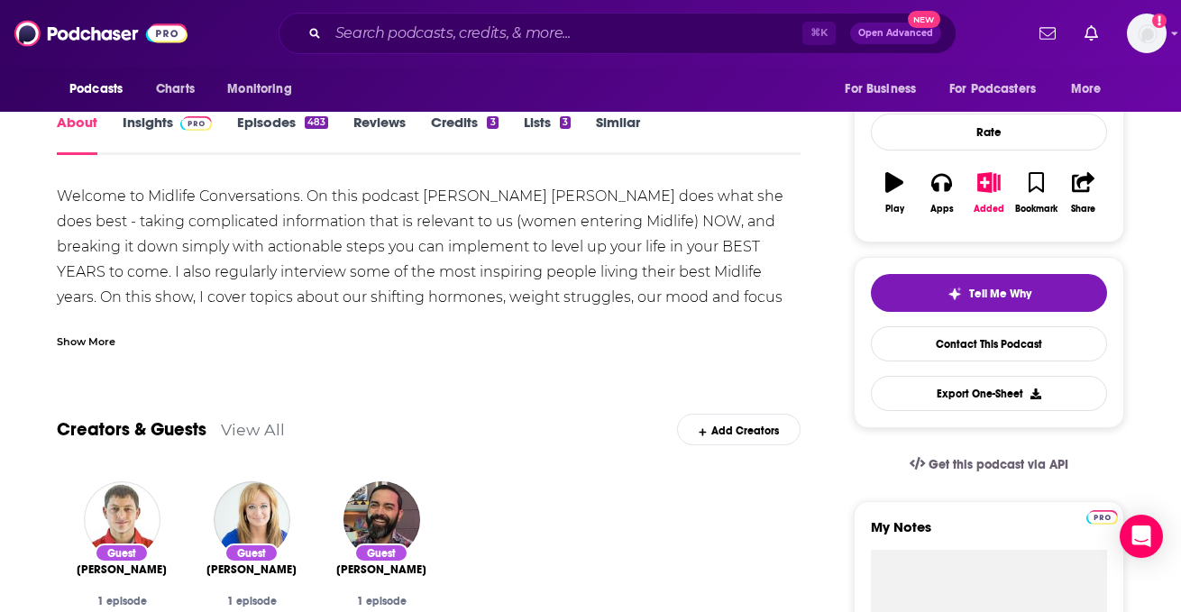
scroll to position [233, 0]
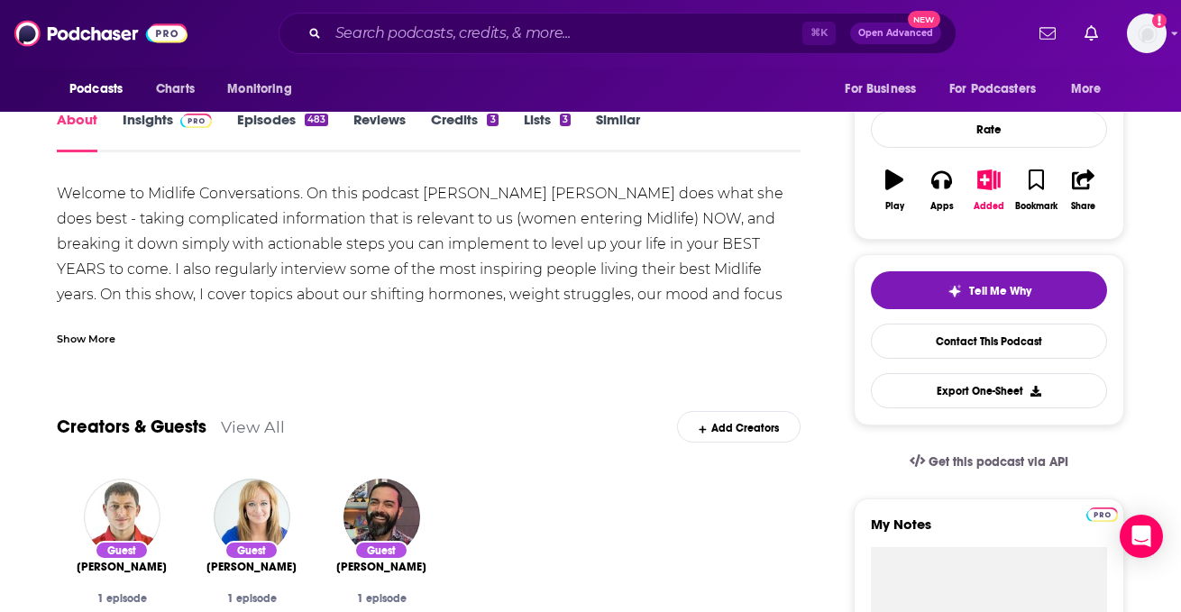
click at [88, 319] on div "Show More" at bounding box center [429, 331] width 744 height 31
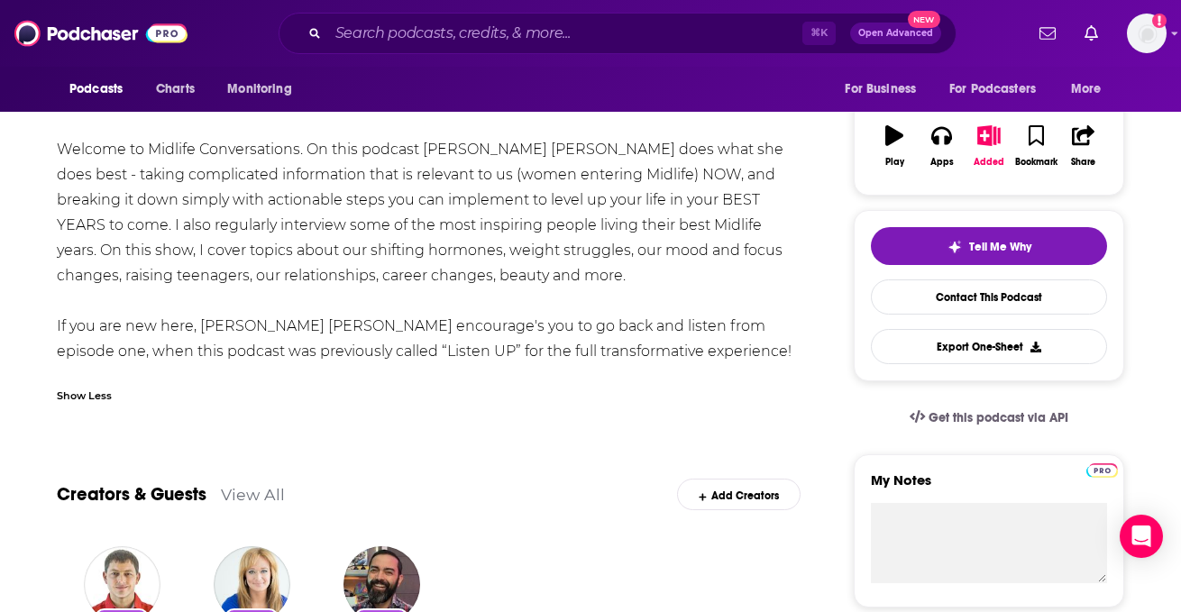
scroll to position [268, 0]
